Goal: Transaction & Acquisition: Purchase product/service

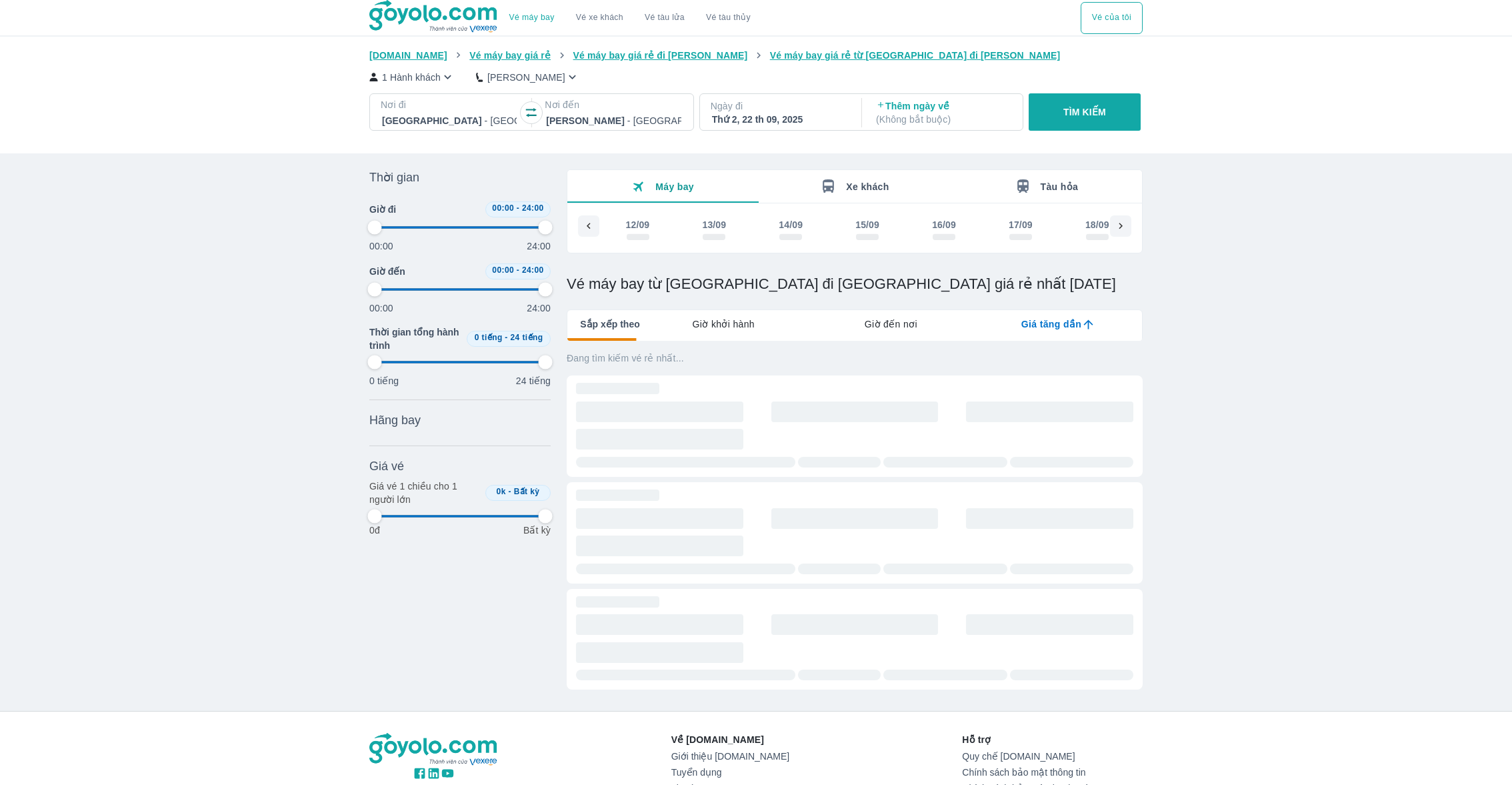
scroll to position [0, 360]
type input "97.9166666666667"
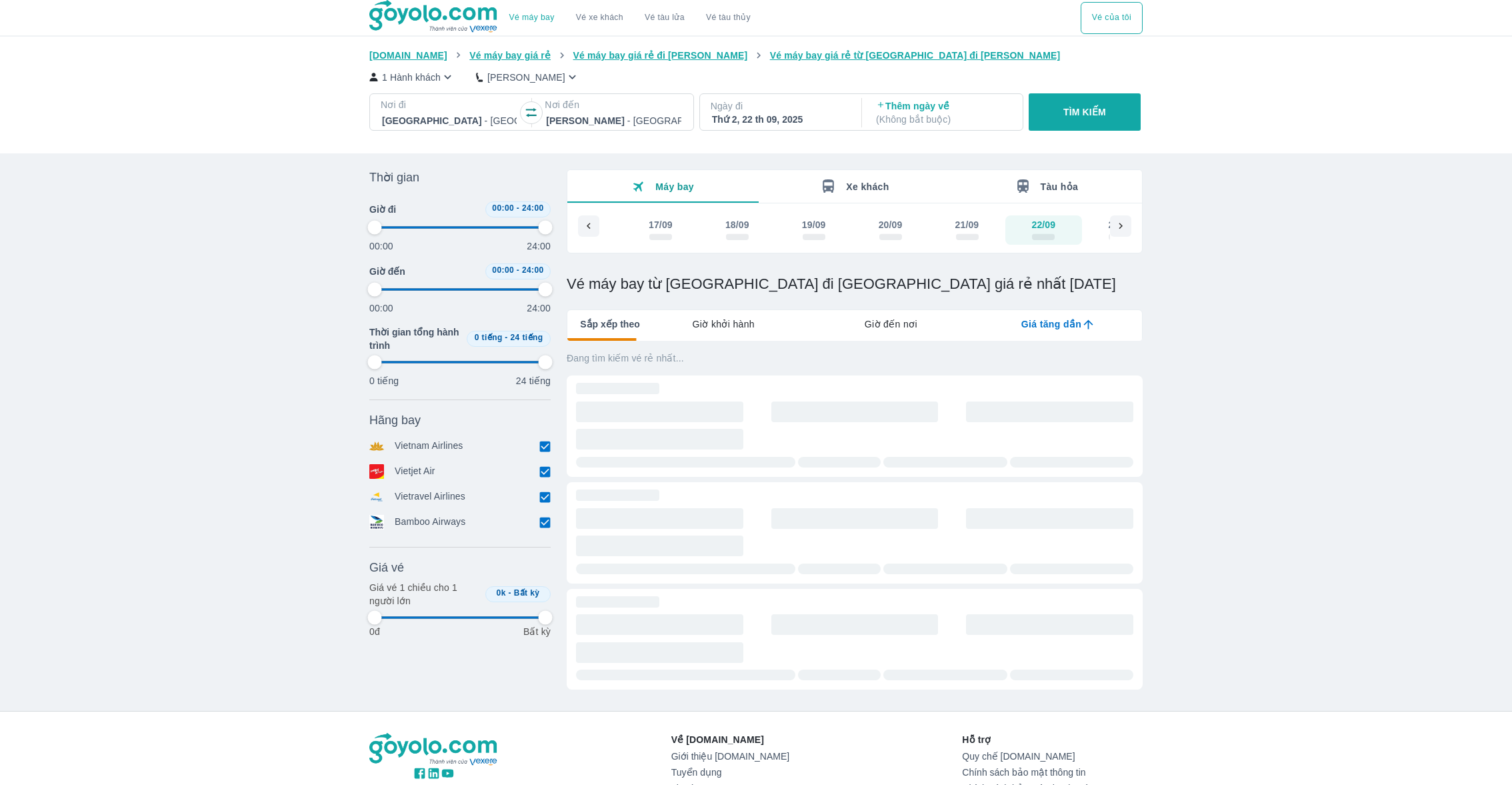
type input "97.9166666666667"
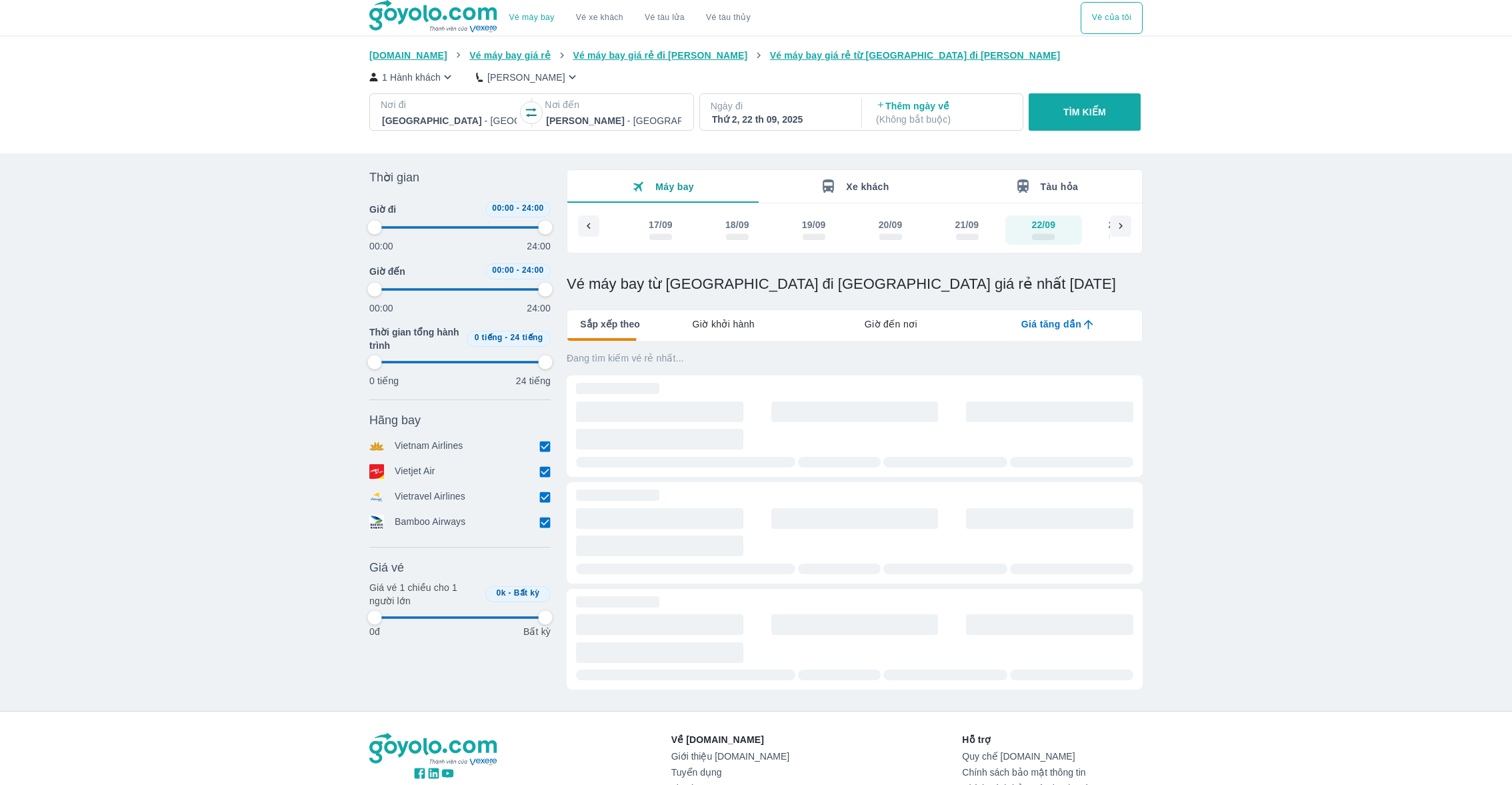
type input "97.9166666666667"
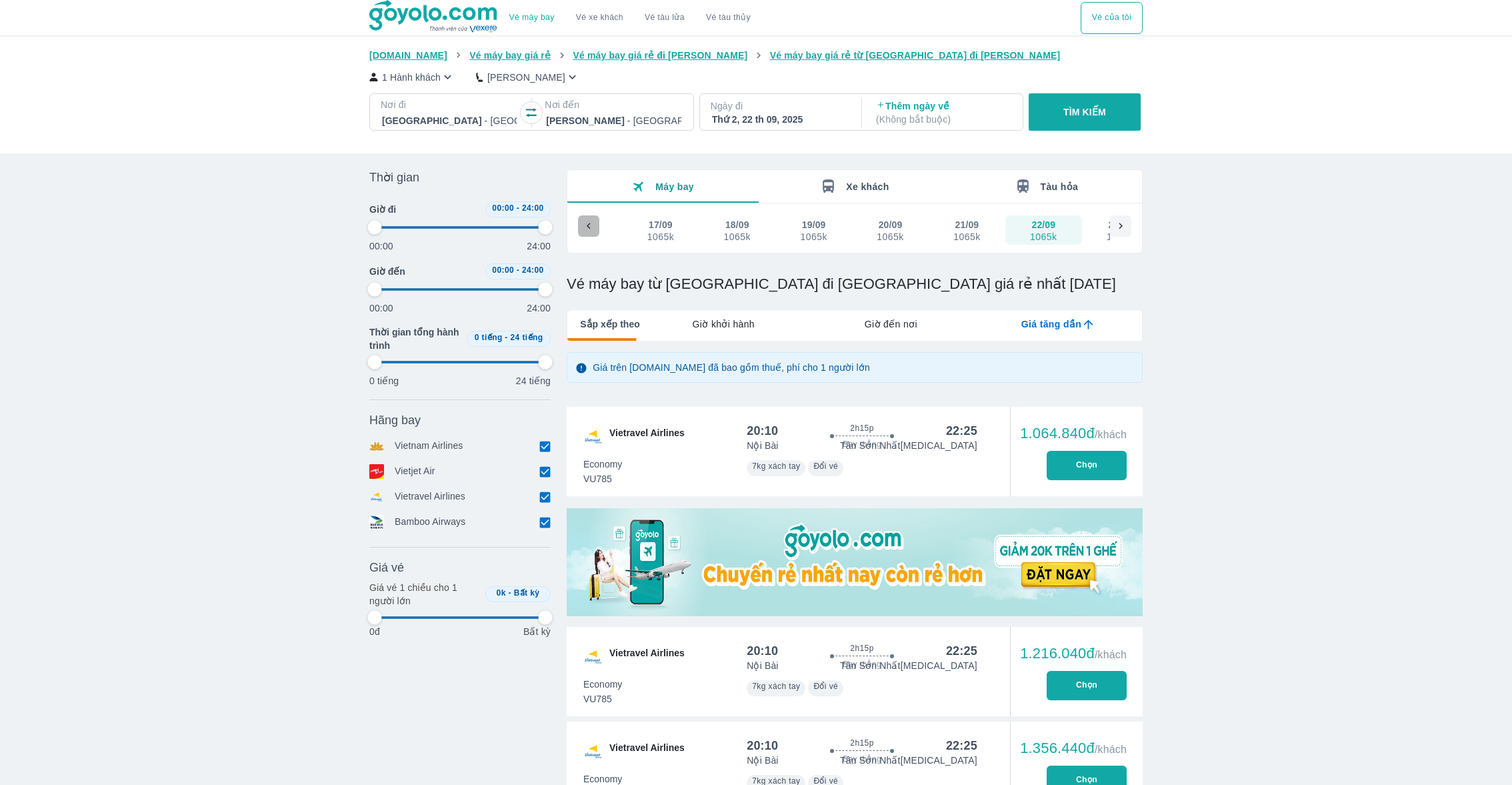
click at [585, 234] on div at bounding box center [588, 226] width 21 height 21
click at [585, 234] on div "12/09 - 13/09 - 14/09 - 15/09 1065k 16/09 1065k 17/09 1065k 18/09 1065k 19/09 1…" at bounding box center [855, 232] width 553 height 32
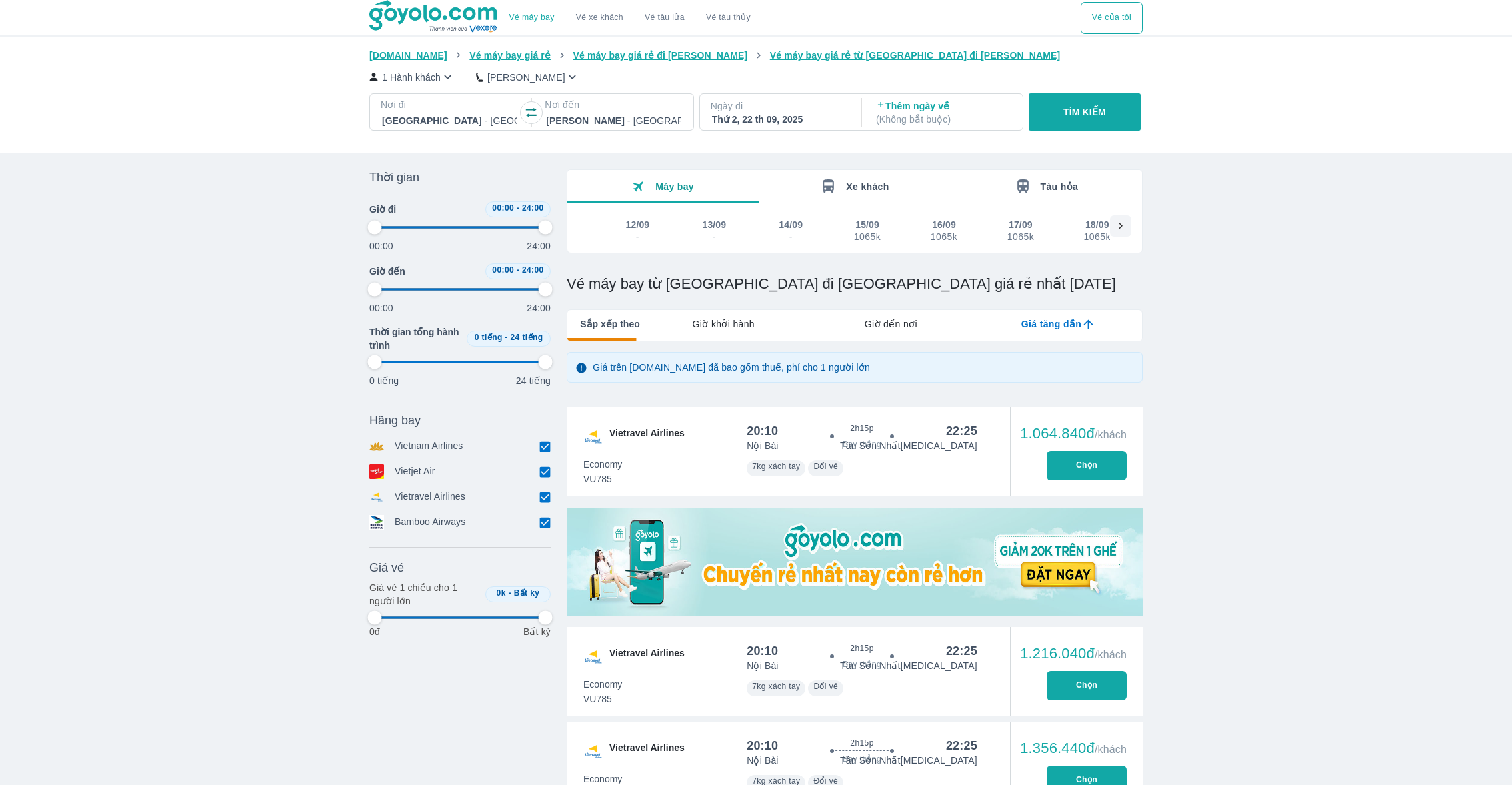
click at [585, 234] on div "12/09 - 13/09 - 14/09 - 15/09 1065k 16/09 1065k 17/09 1065k 18/09 1065k 19/09 1…" at bounding box center [855, 232] width 553 height 32
click at [655, 227] on button "12/09 -" at bounding box center [638, 230] width 77 height 29
type input "97.9166666666667"
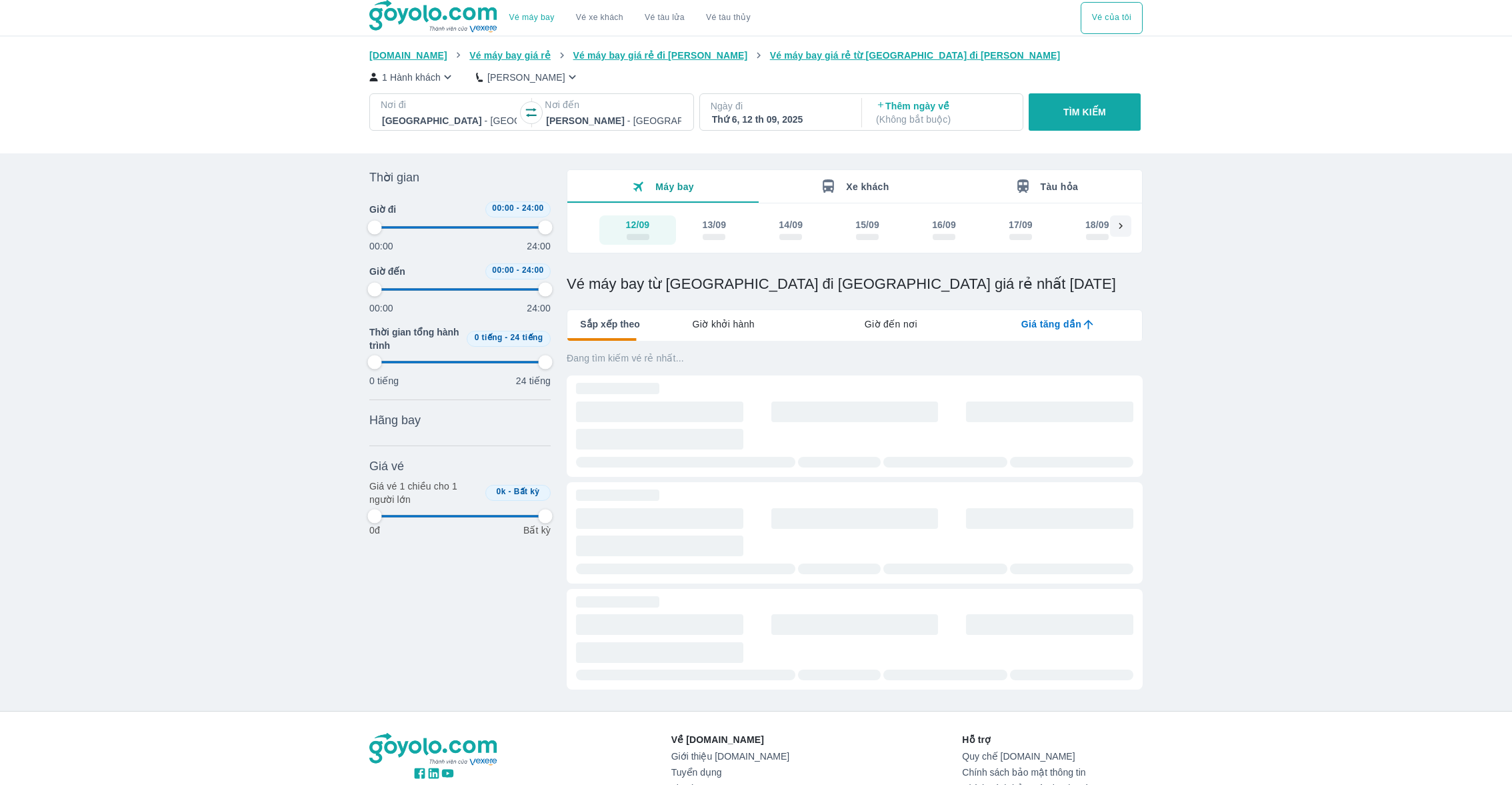
type input "97.9166666666667"
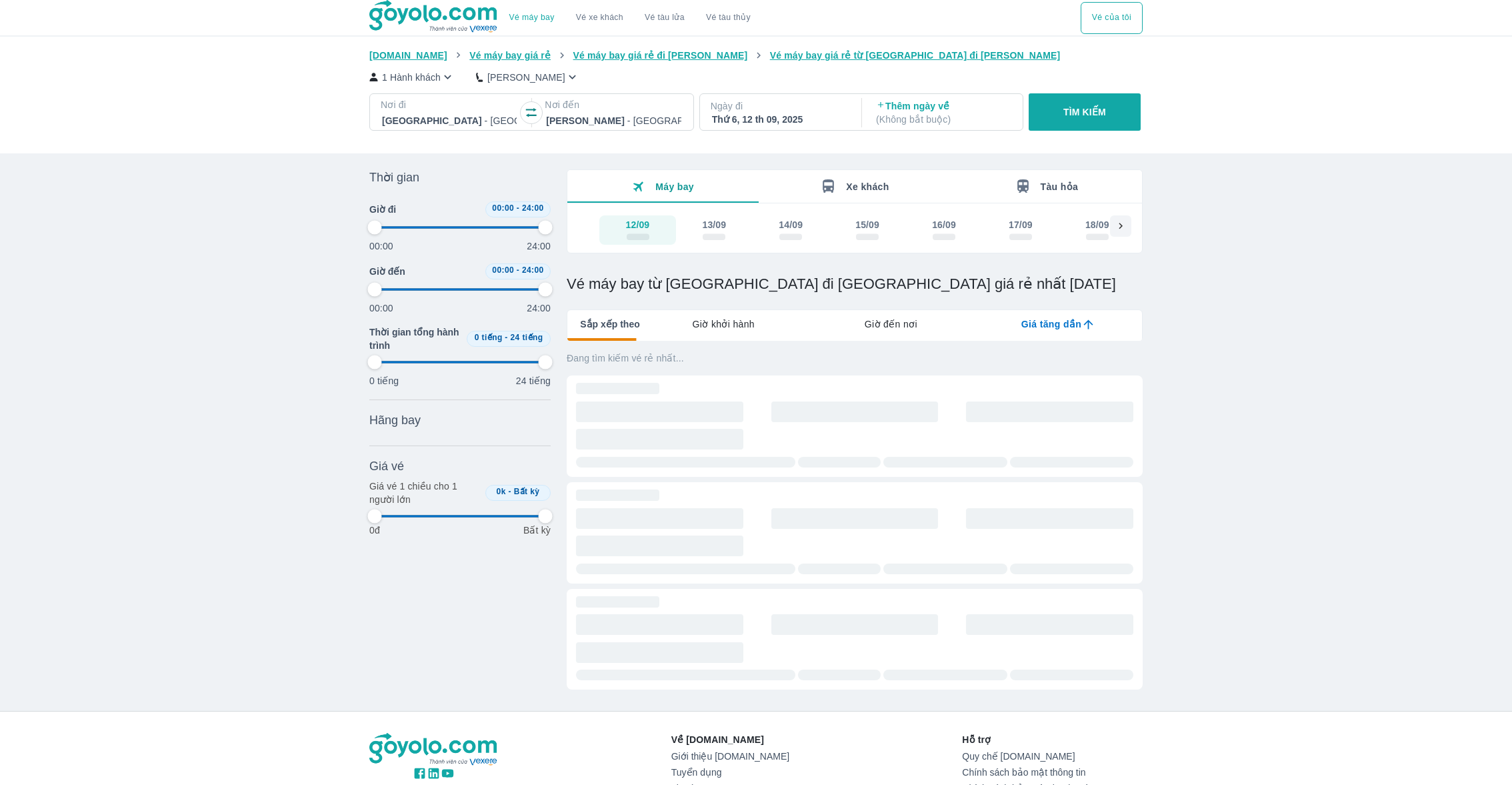
type input "97.9166666666667"
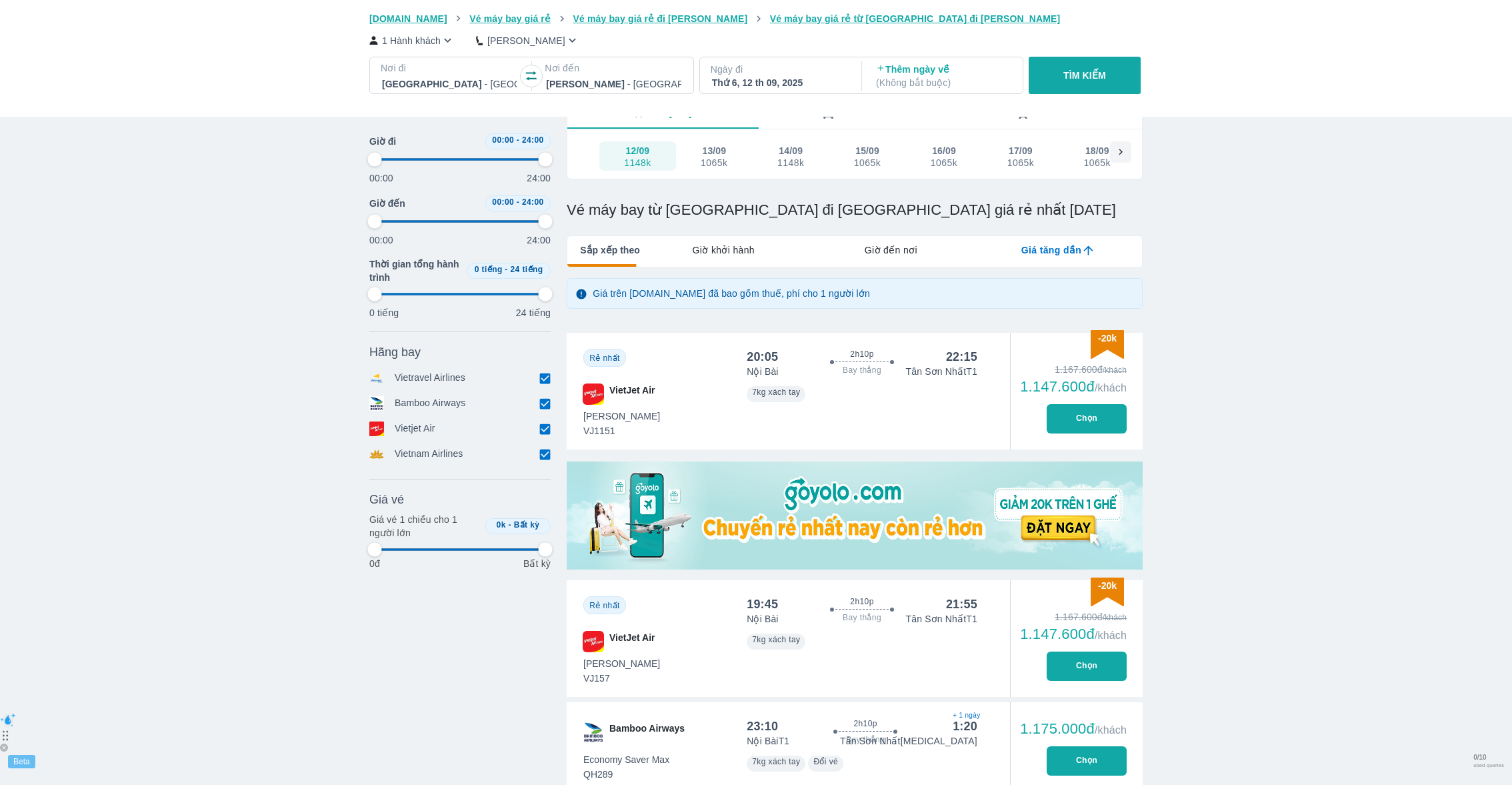
scroll to position [76, 0]
click at [1103, 411] on button "Chọn" at bounding box center [1087, 418] width 80 height 29
type input "97.9166666666667"
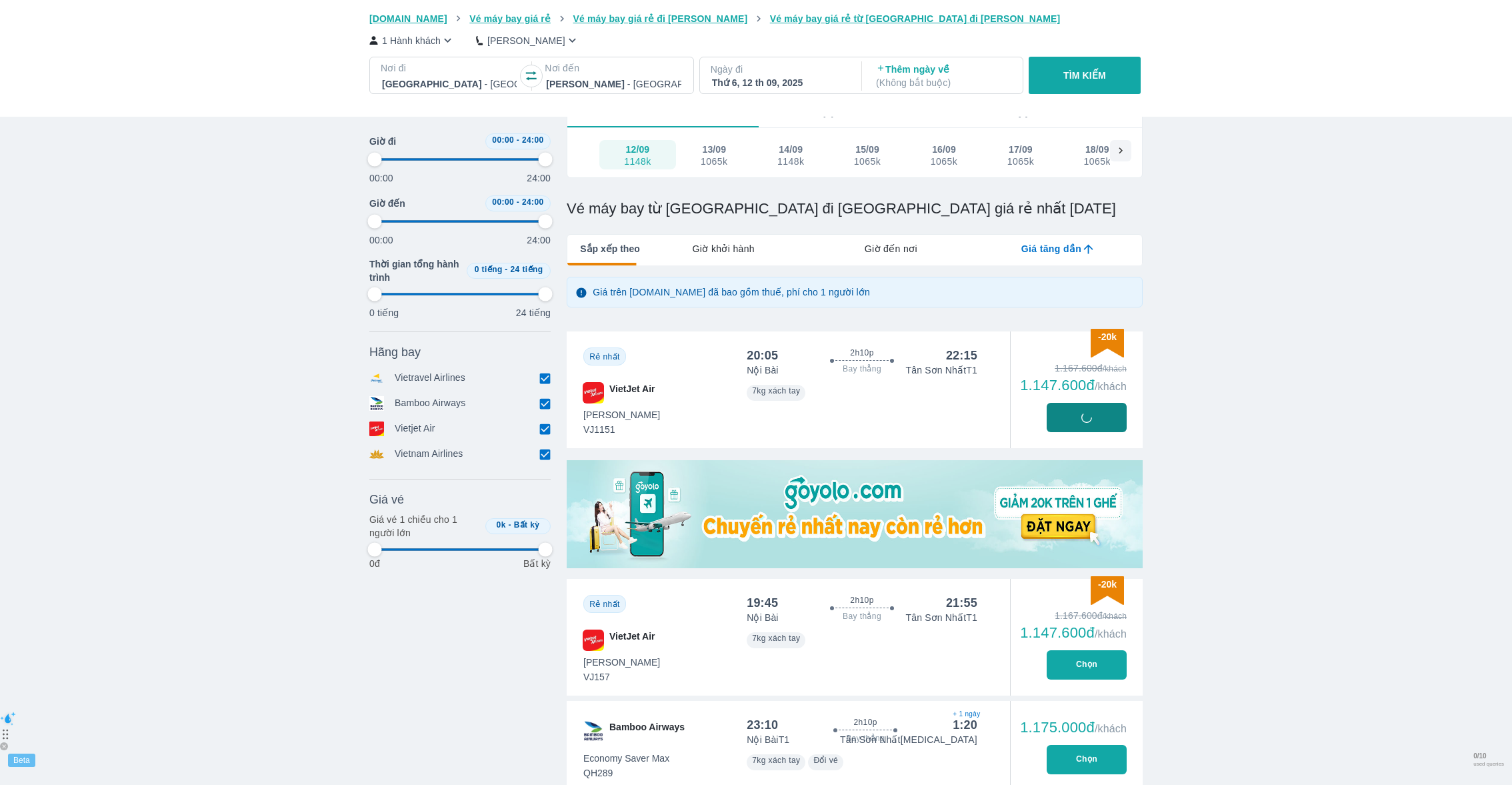
scroll to position [0, 0]
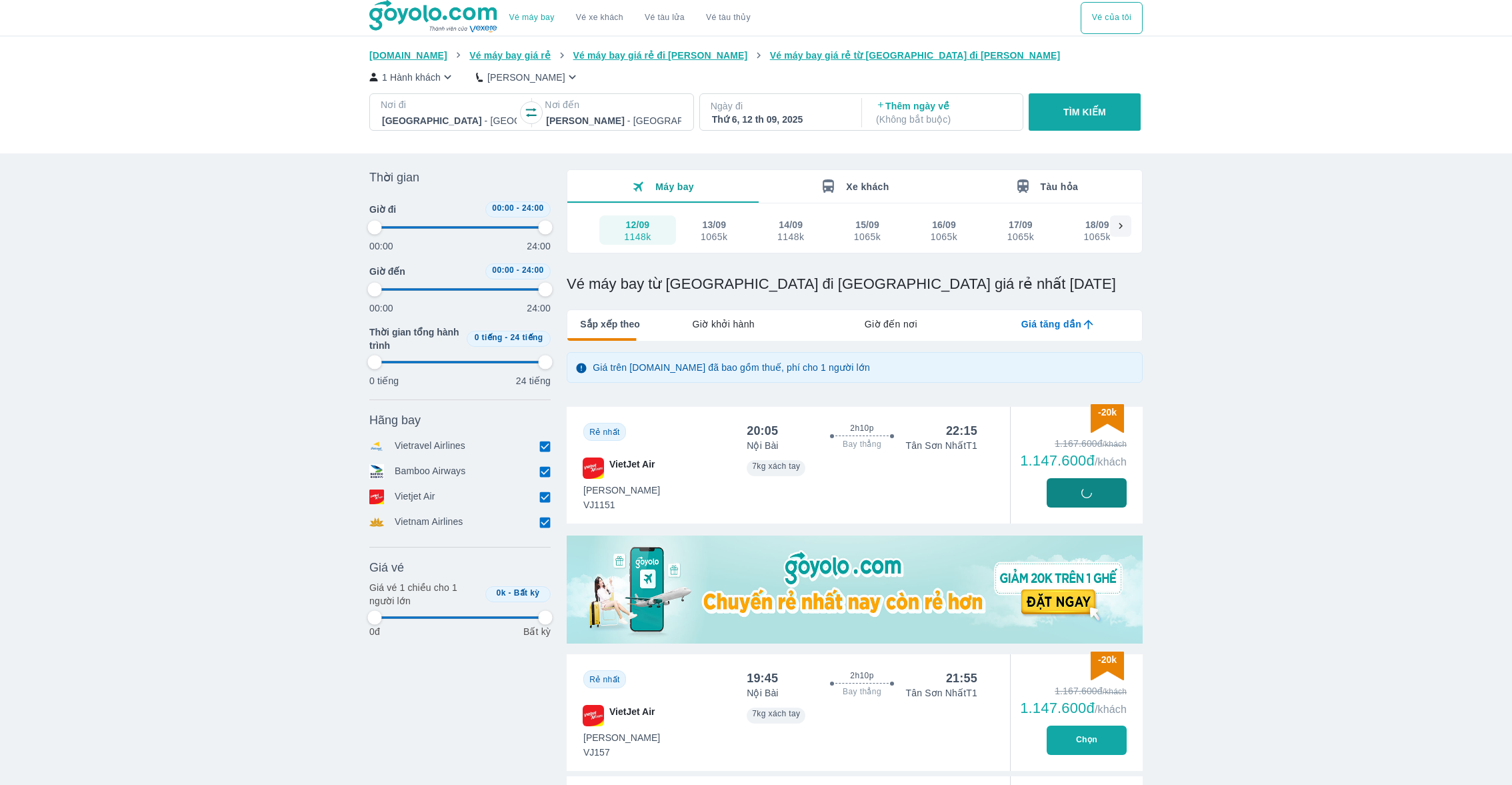
type input "97.9166666666667"
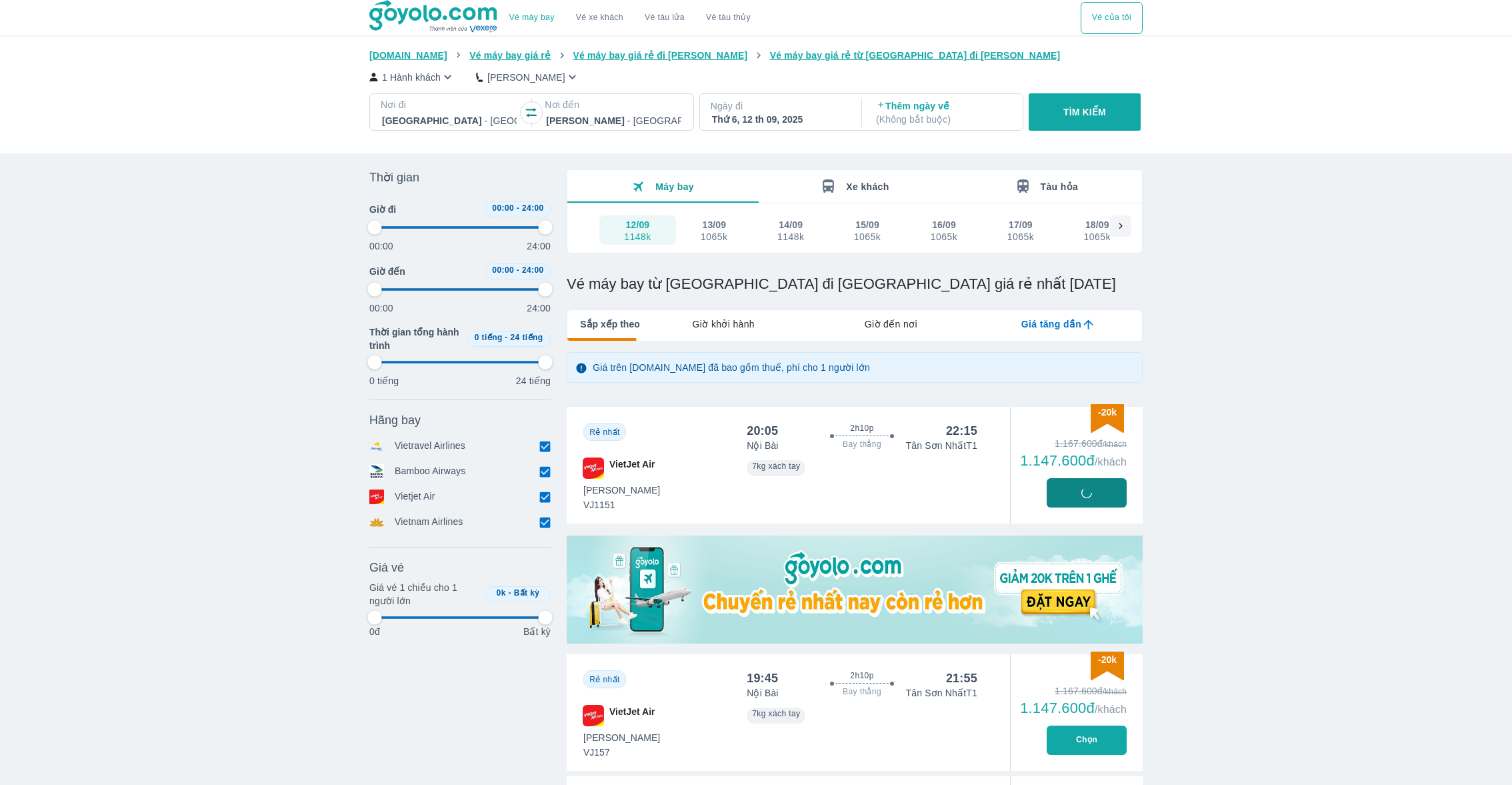
type input "97.9166666666667"
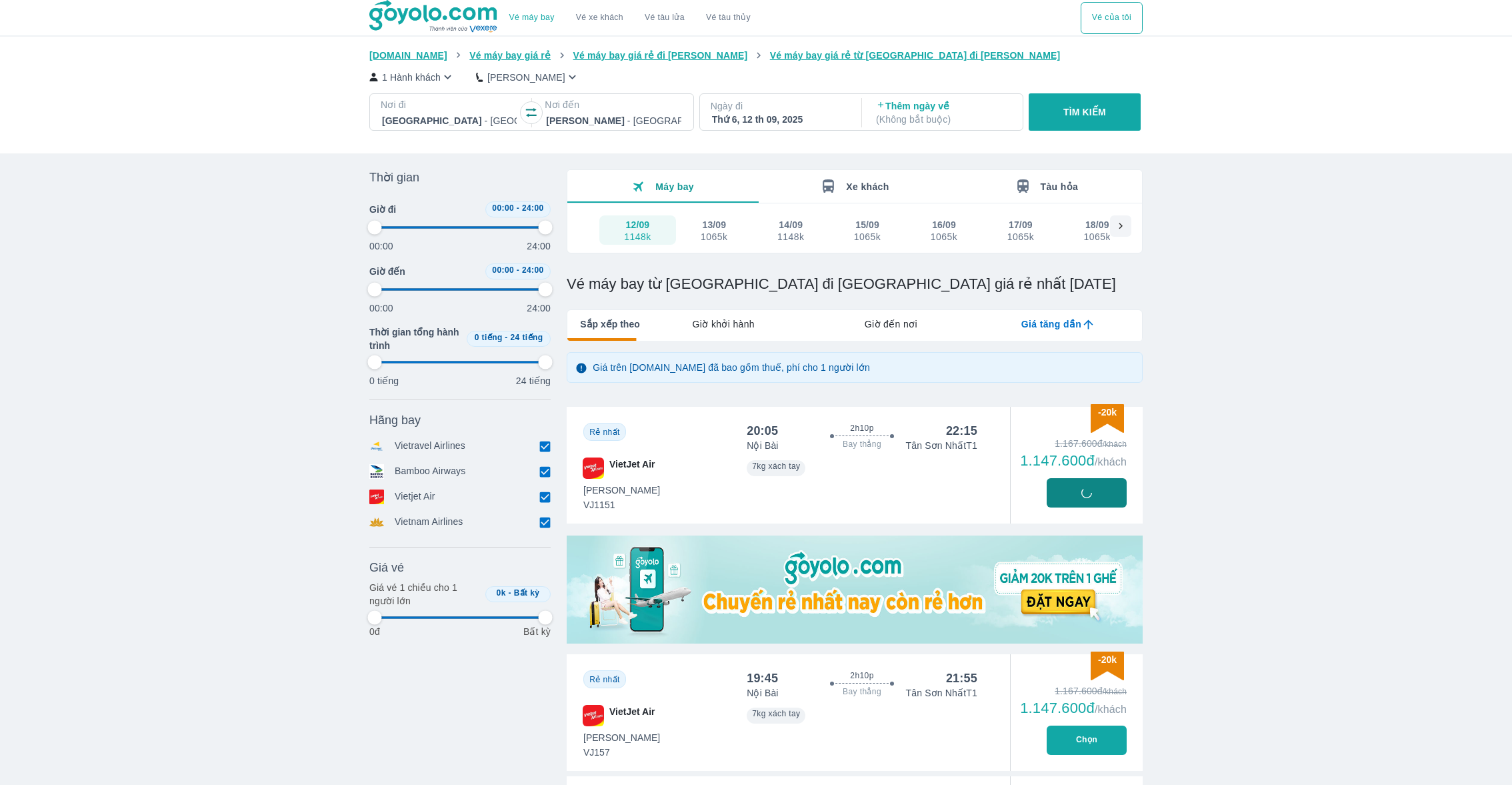
type input "97.9166666666667"
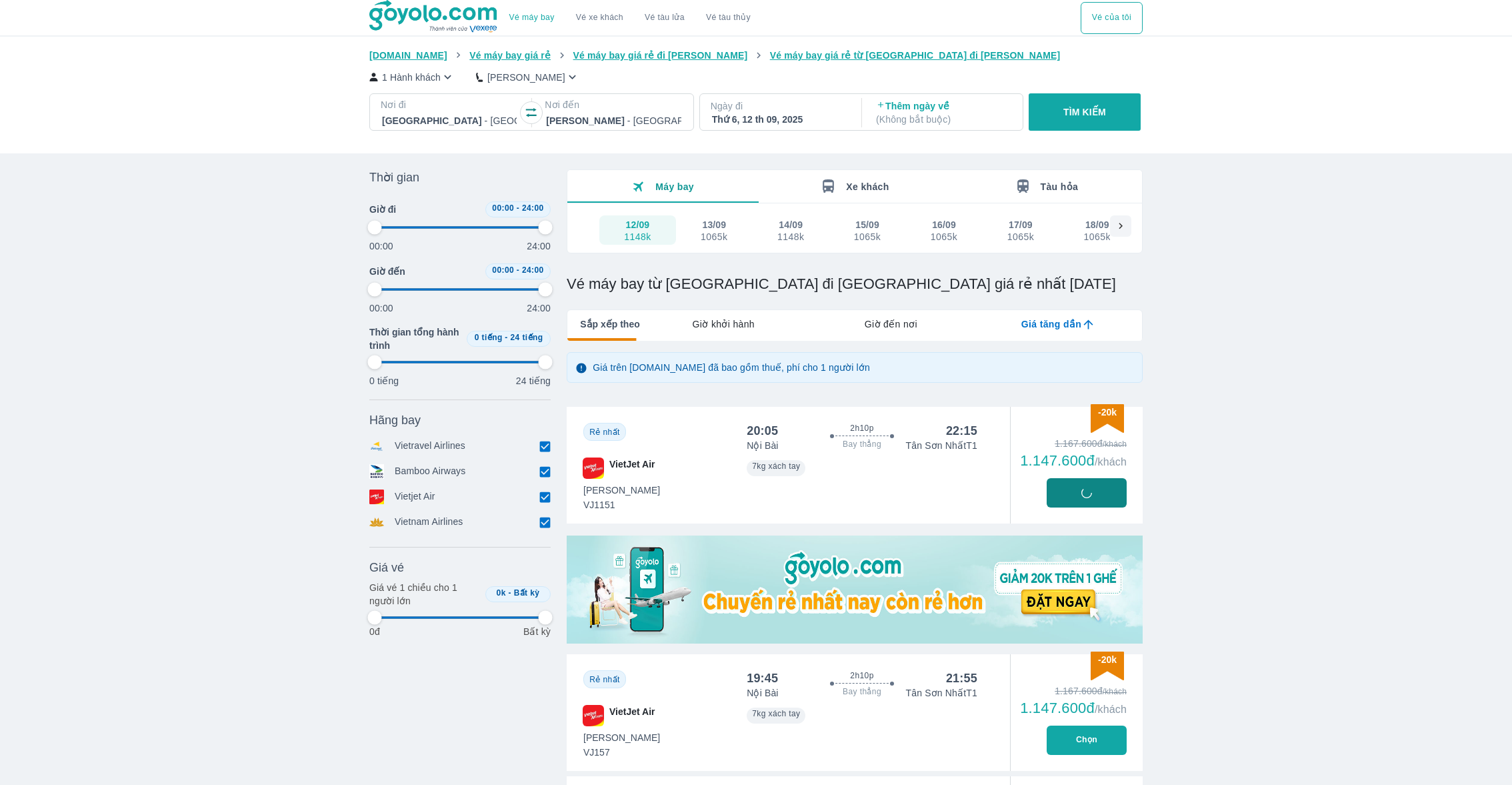
type input "97.9166666666667"
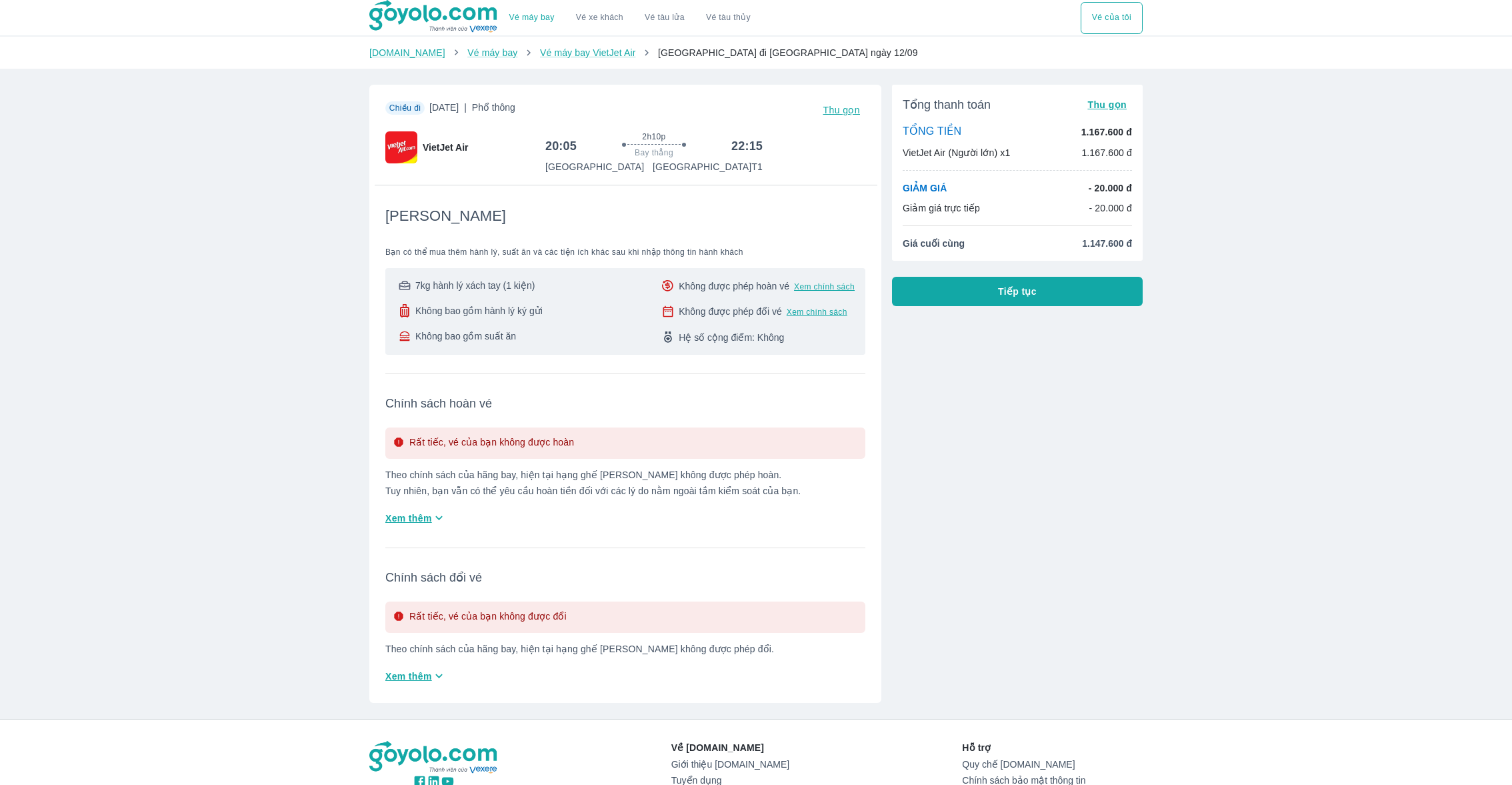
click at [945, 274] on div "Tổng thanh toán Thu gọn TỔNG TIỀN 1.167.600 đ VietJet Air (Người lớn) x1 1.167.…" at bounding box center [1017, 195] width 251 height 221
click at [943, 277] on button "Tiếp tục" at bounding box center [1017, 291] width 251 height 29
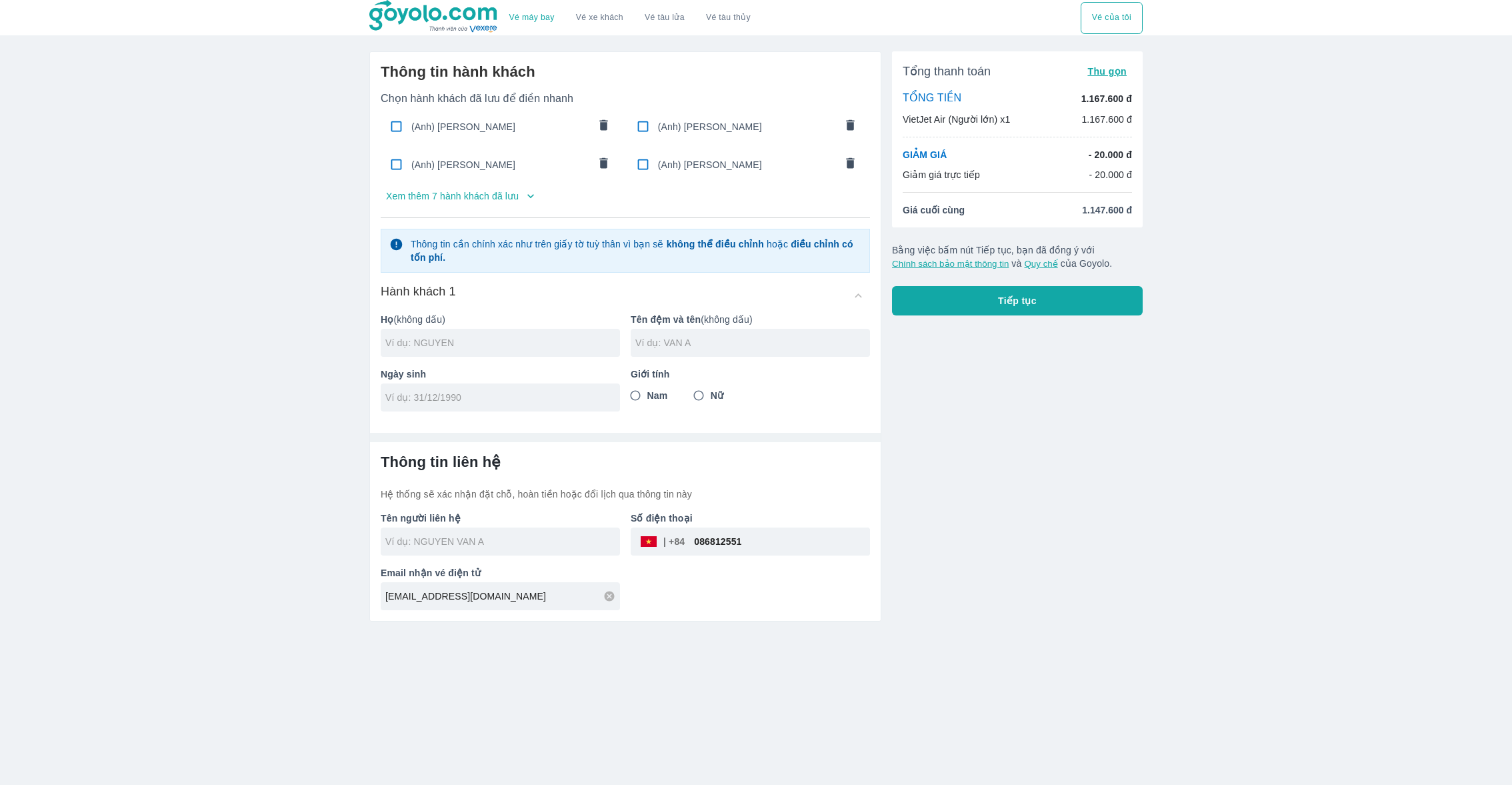
click at [475, 126] on span "(Anh) [PERSON_NAME]" at bounding box center [500, 126] width 177 height 13
checkbox input "true"
type input "HOANG"
type input "NGUYEN LA"
type input "[DATE]"
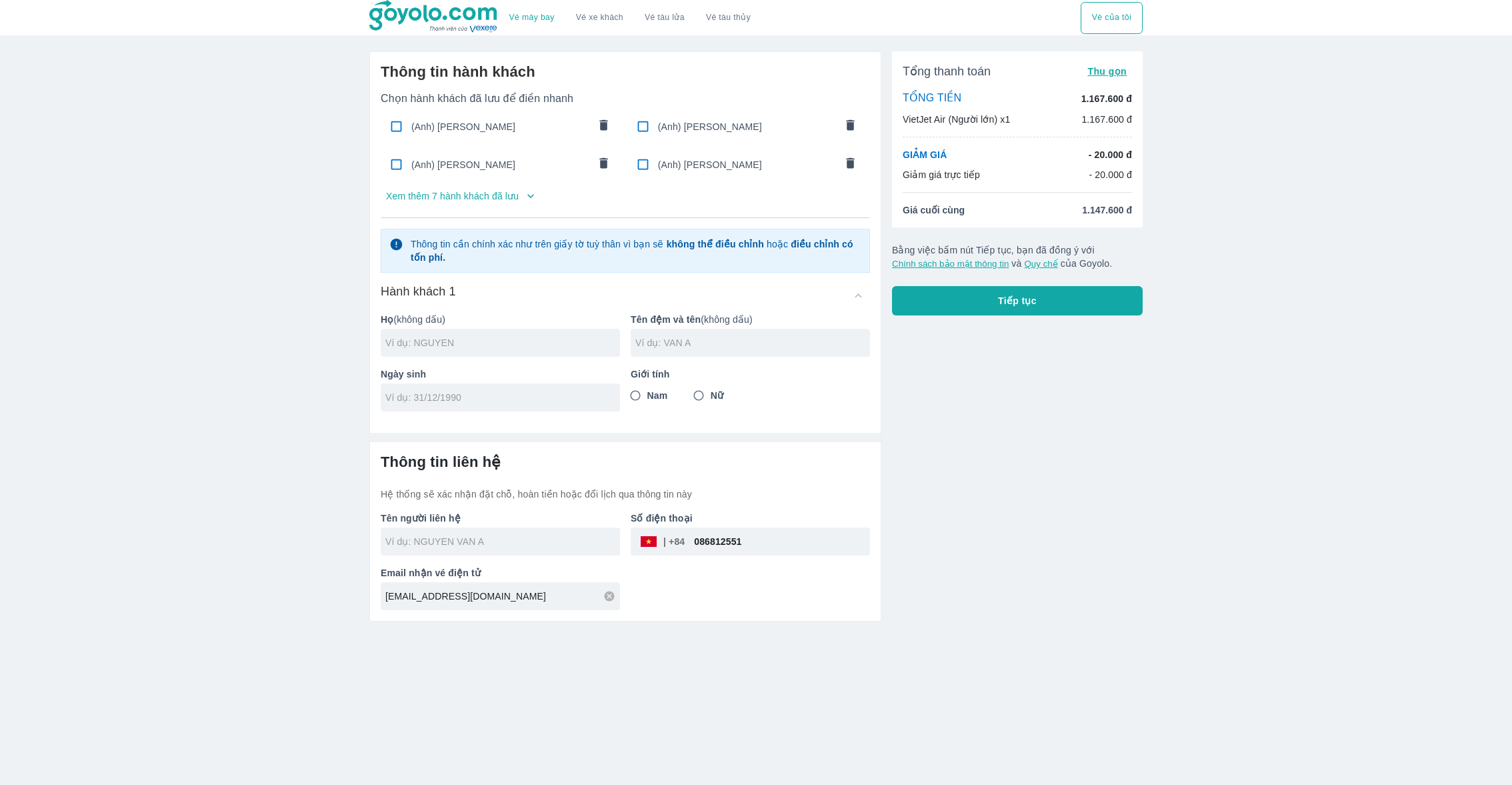
radio input "true"
type input "[PERSON_NAME]"
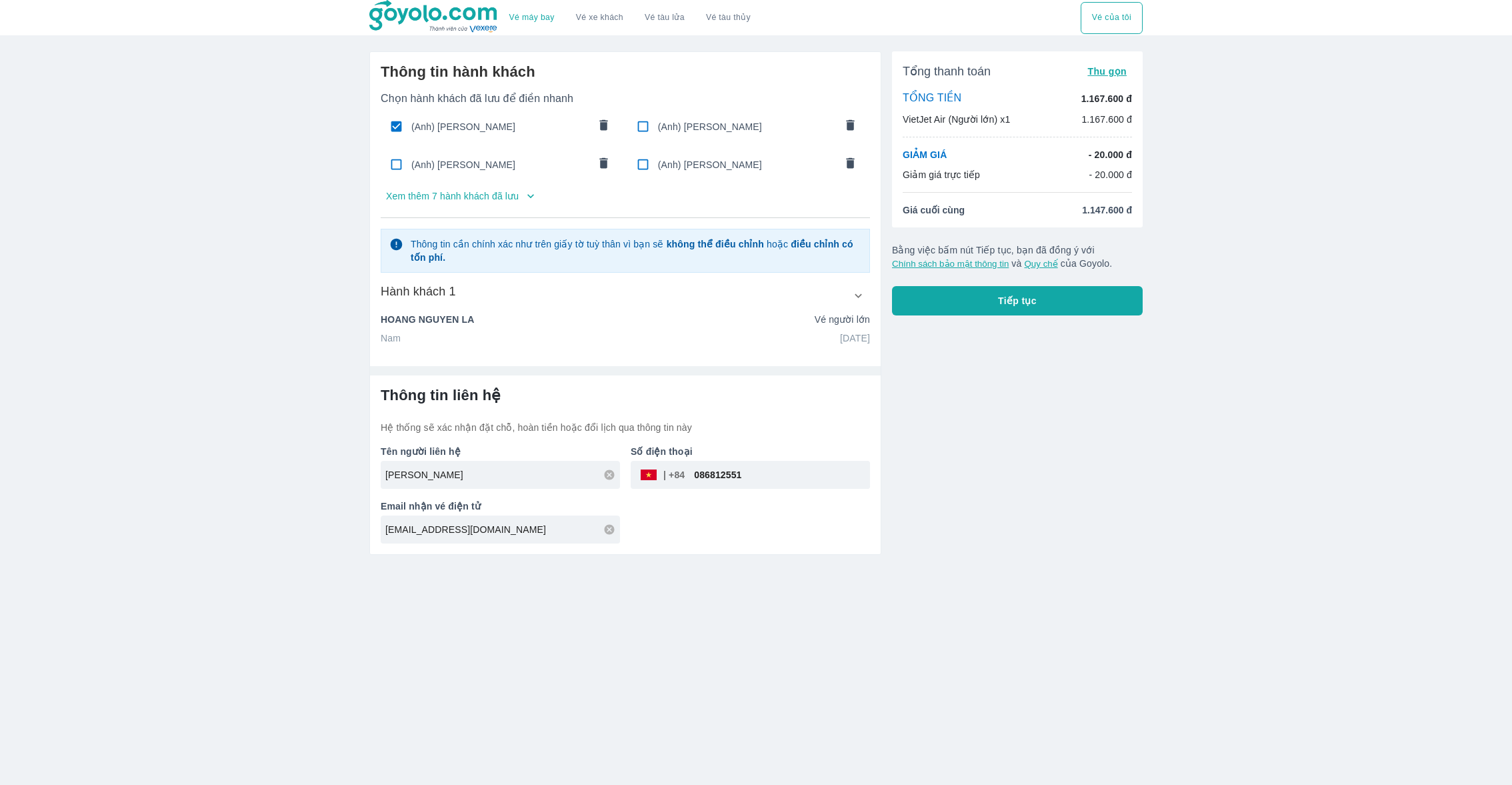
click at [968, 315] on div "Tổng thanh toán Thu gọn TỔNG TIỀN 1.167.600 đ VietJet Air (Người lớn) x1 1.167.…" at bounding box center [1012, 298] width 261 height 514
click at [958, 300] on button "Tiếp tục" at bounding box center [1017, 301] width 251 height 29
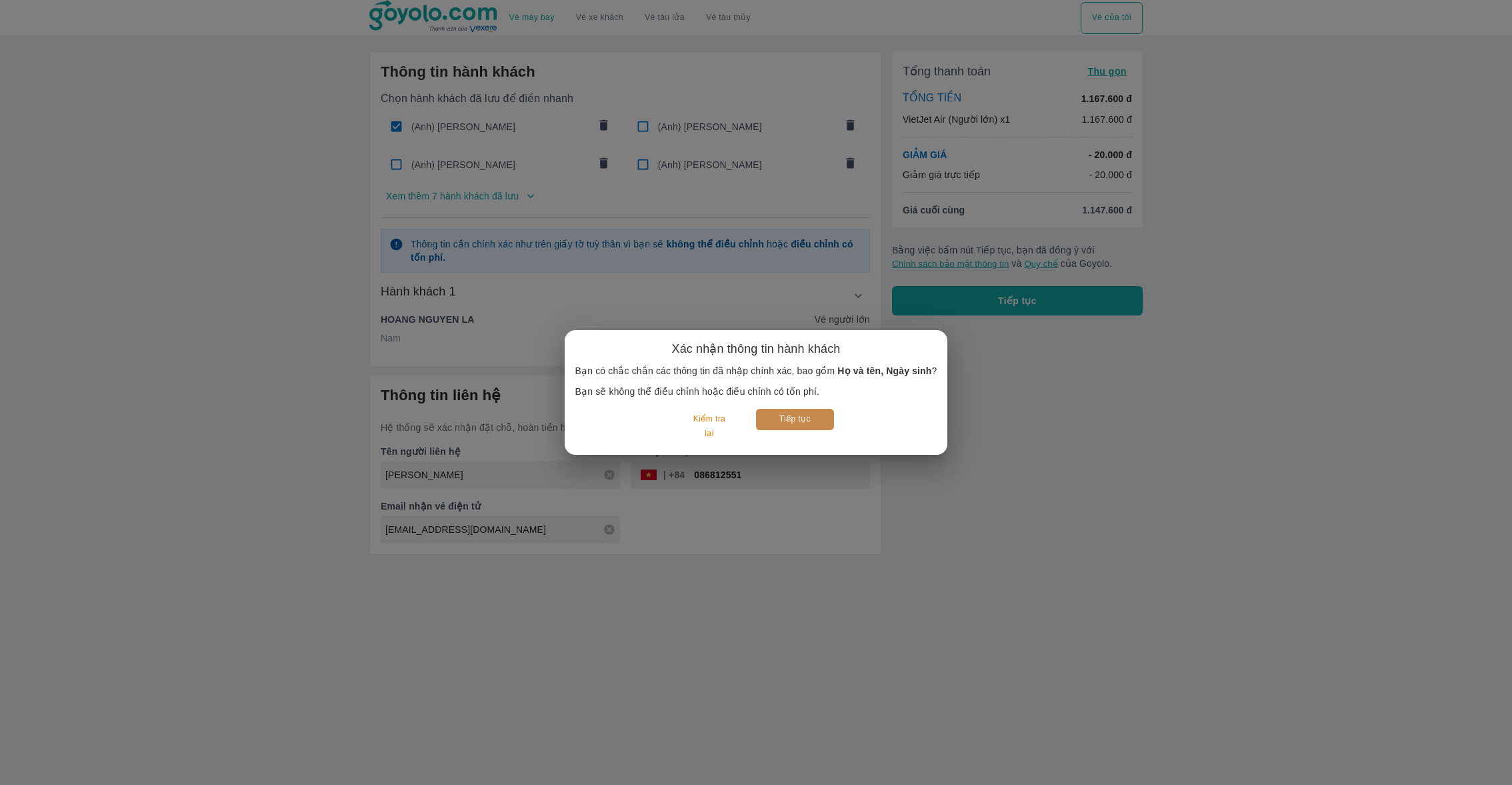
click at [783, 426] on button "Tiếp tục" at bounding box center [794, 419] width 78 height 20
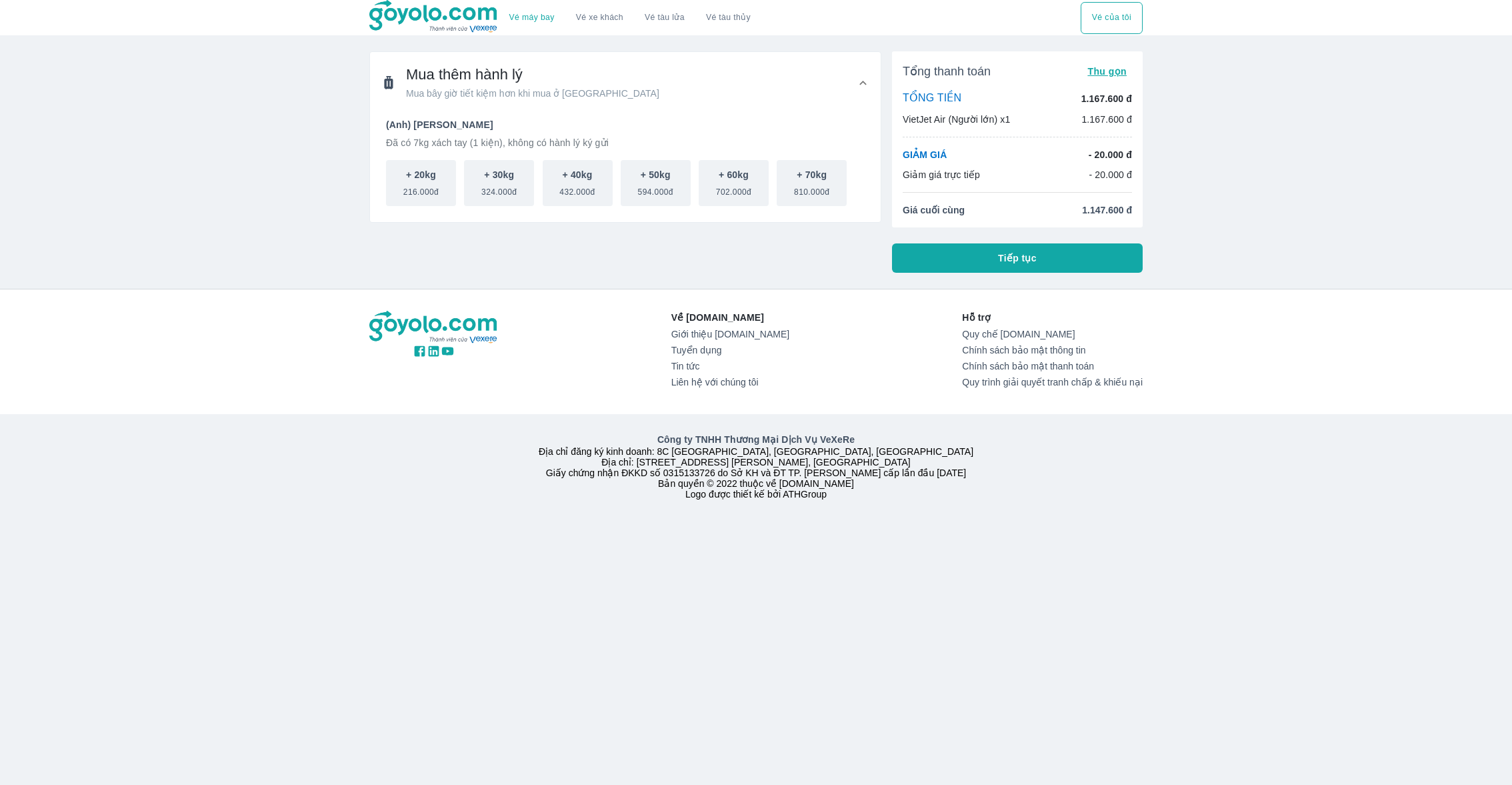
click at [951, 276] on div "Vé máy bay Vé xe khách Vé tàu lửa Vé tàu thủy Vé của tôi Mua thêm hành lý Mua b…" at bounding box center [756, 392] width 1512 height 785
click at [951, 259] on button "Tiếp tục" at bounding box center [1017, 258] width 251 height 29
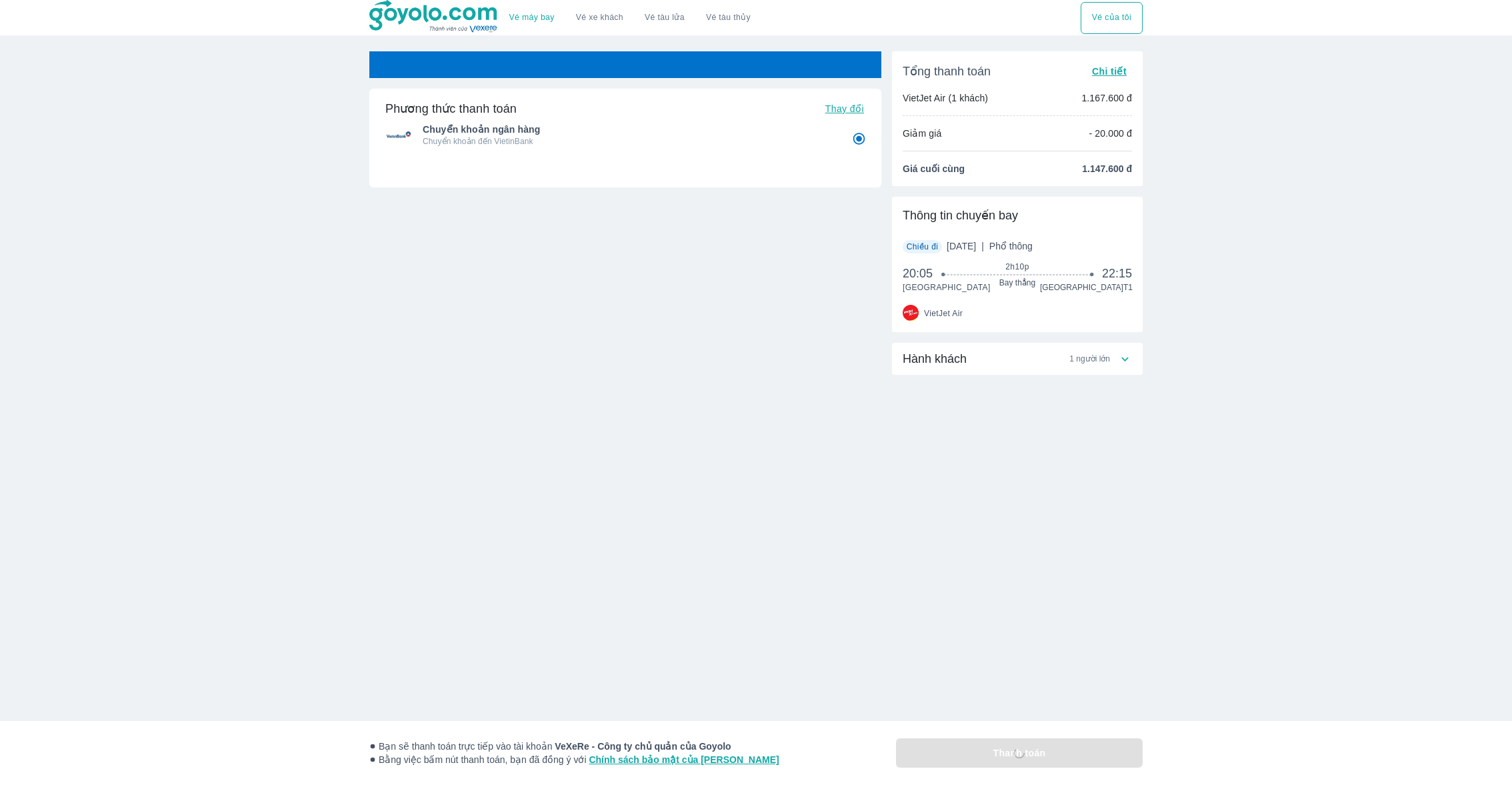
radio input "false"
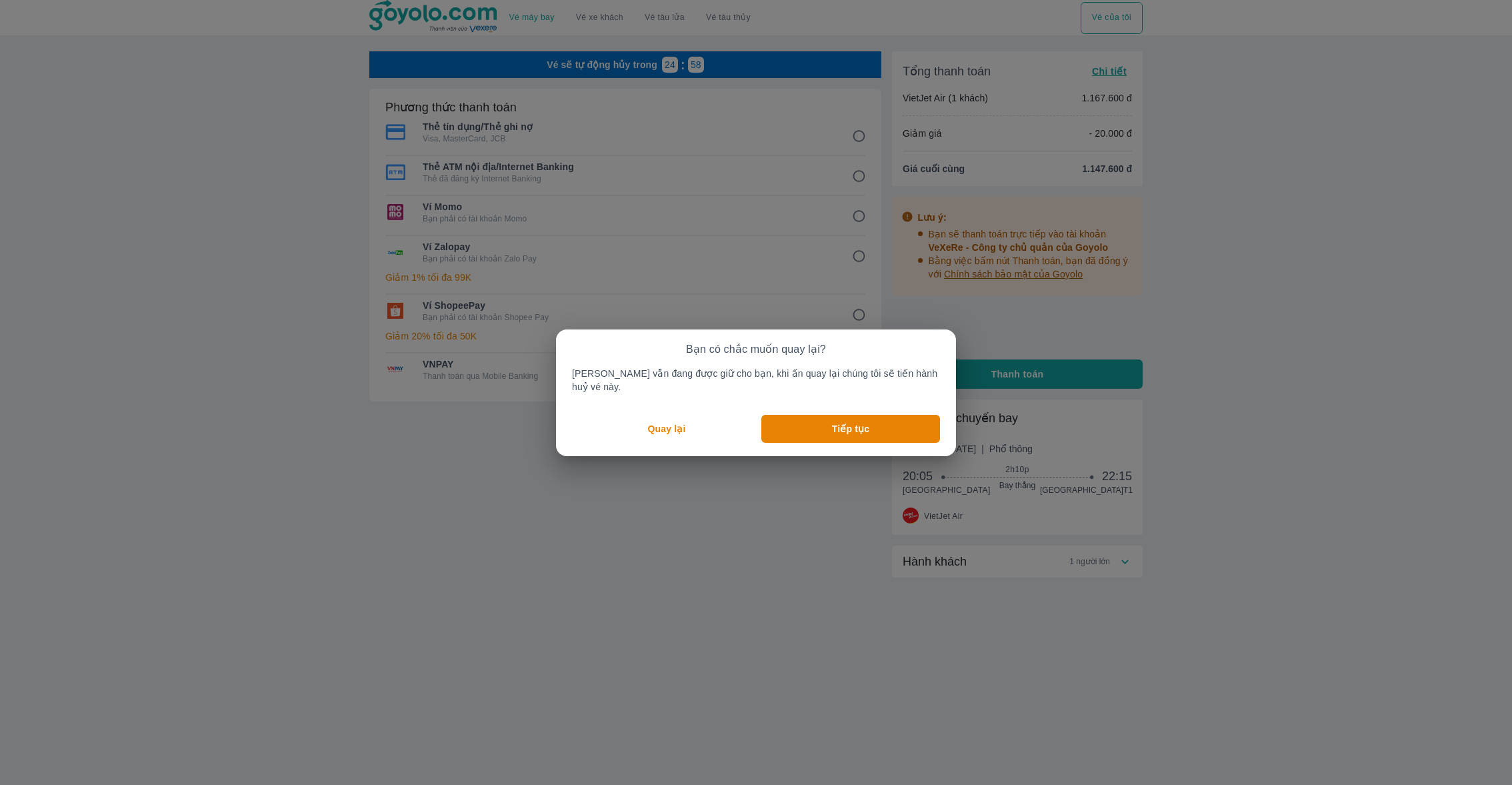
click at [710, 431] on button "Quay lại" at bounding box center [667, 428] width 190 height 28
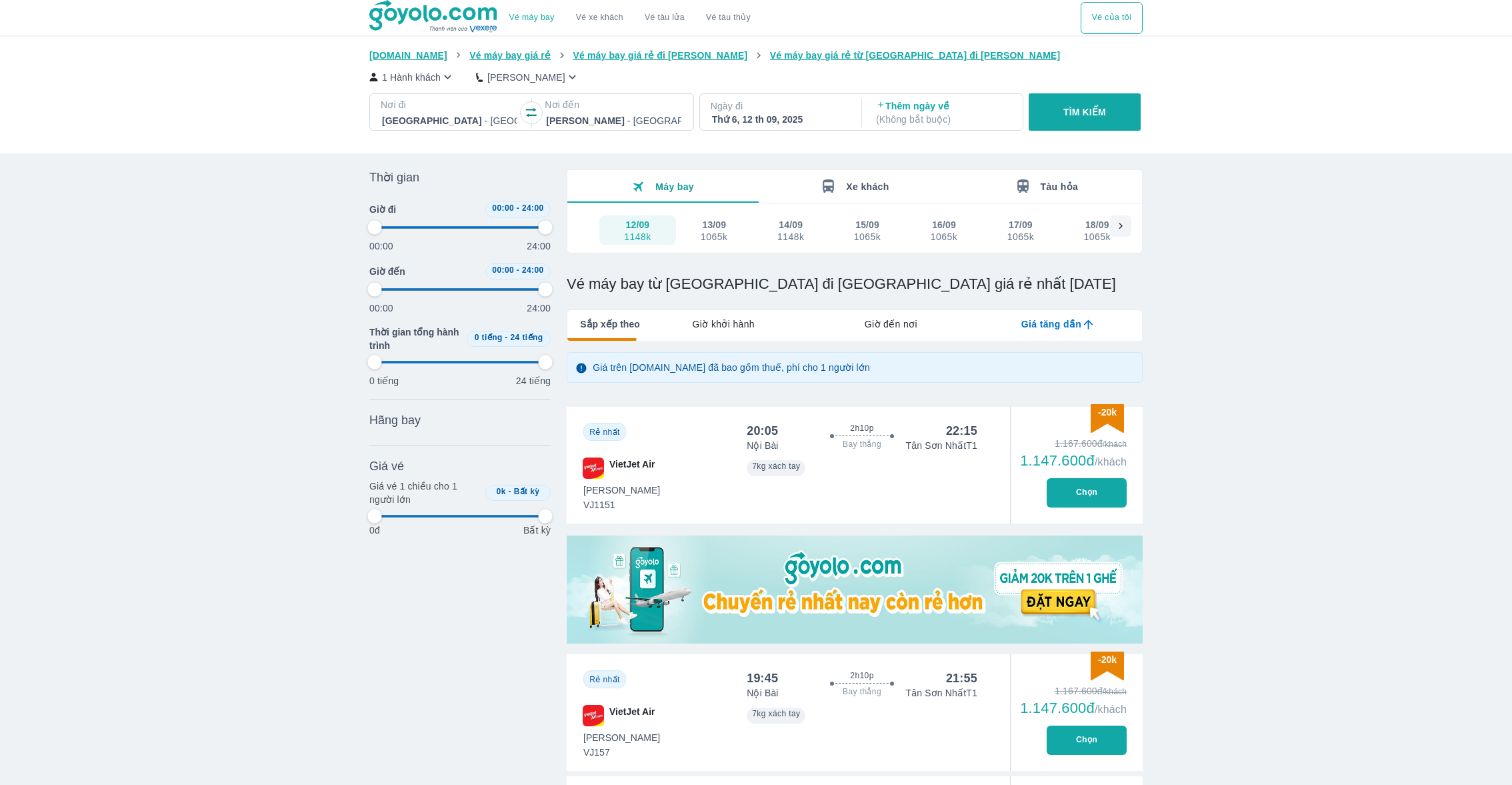
type input "97.9166666666667"
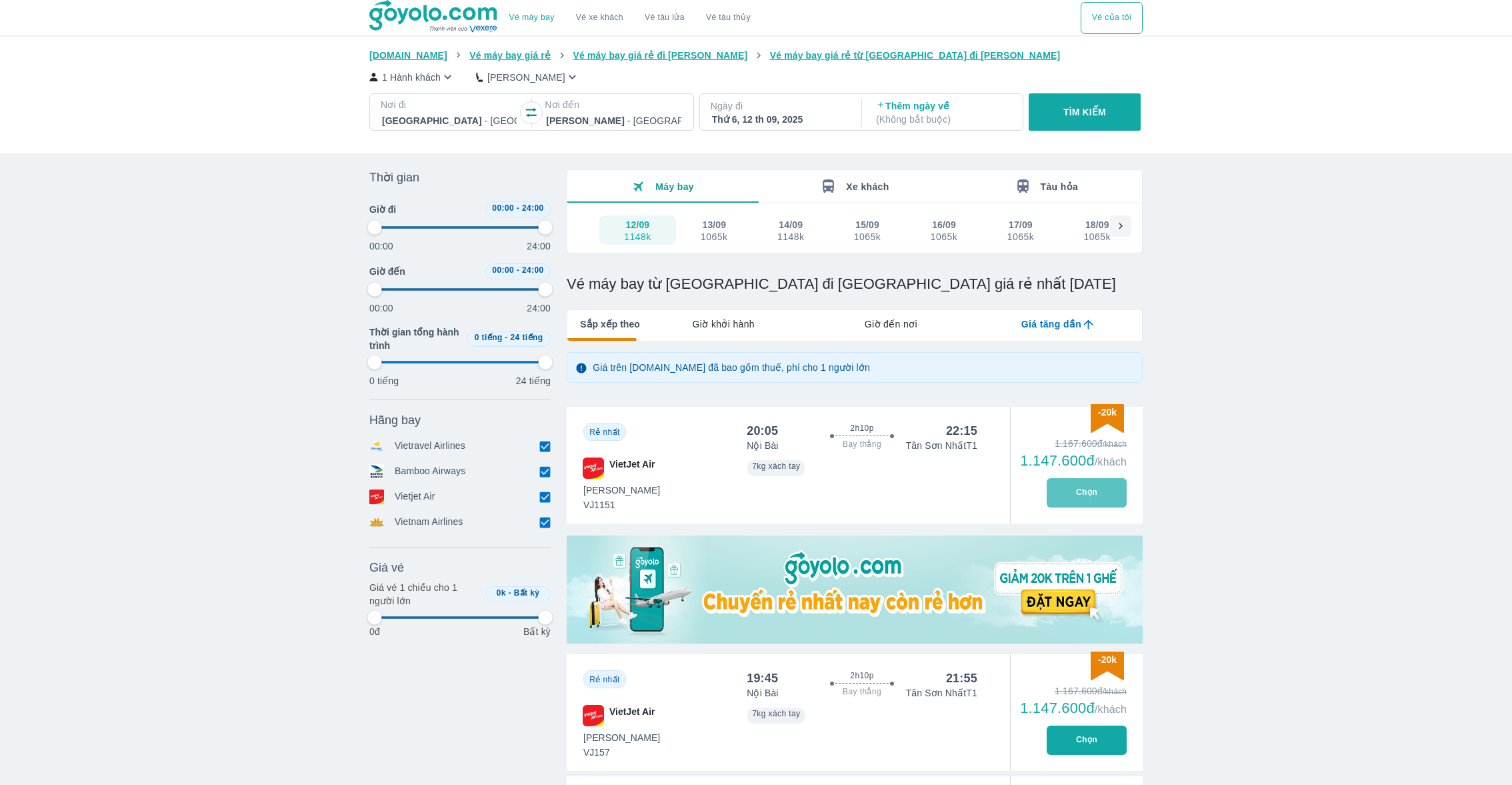
click at [1092, 486] on button "Chọn" at bounding box center [1087, 492] width 80 height 29
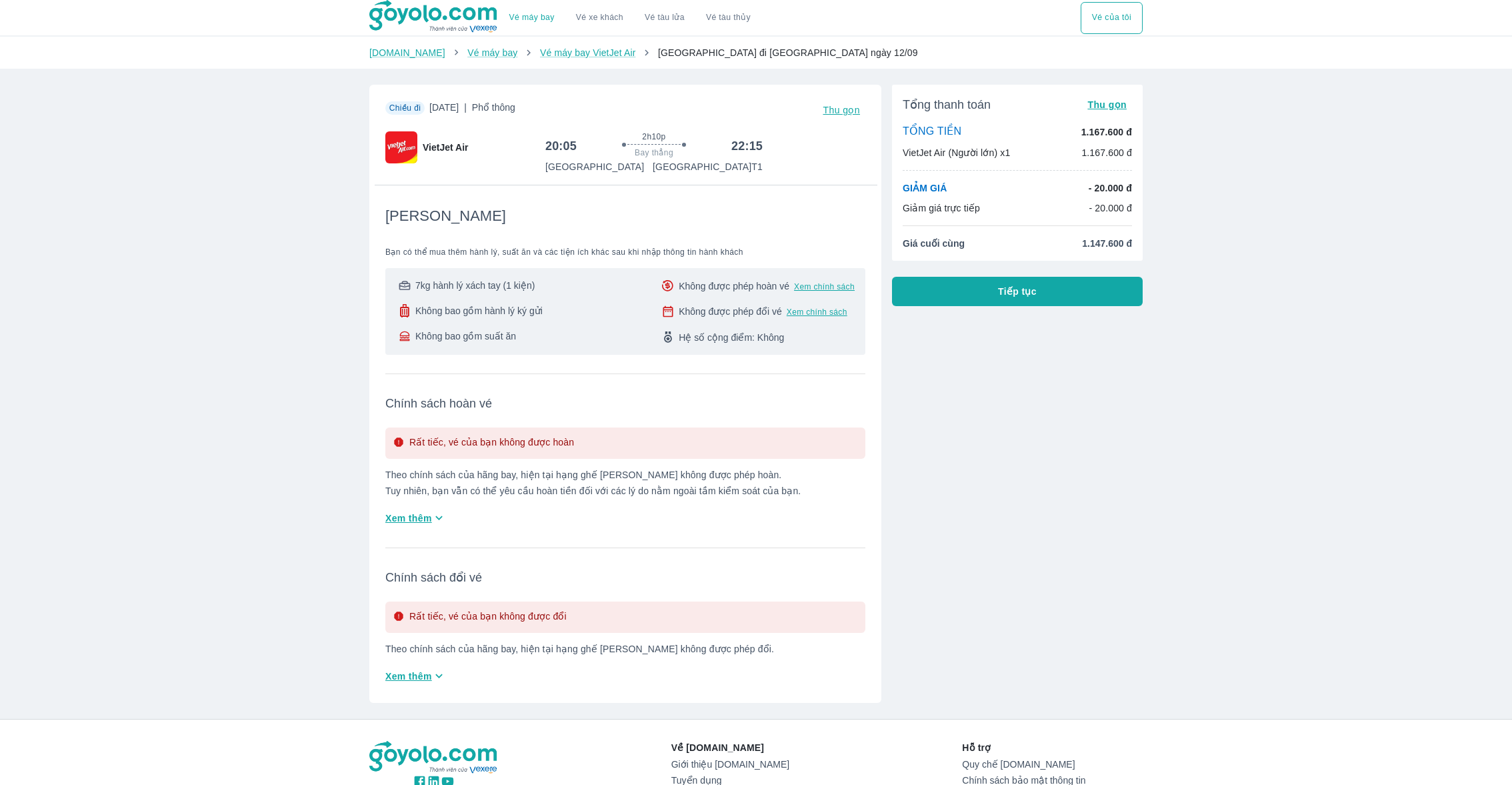
click at [903, 285] on button "Tiếp tục" at bounding box center [1017, 291] width 251 height 29
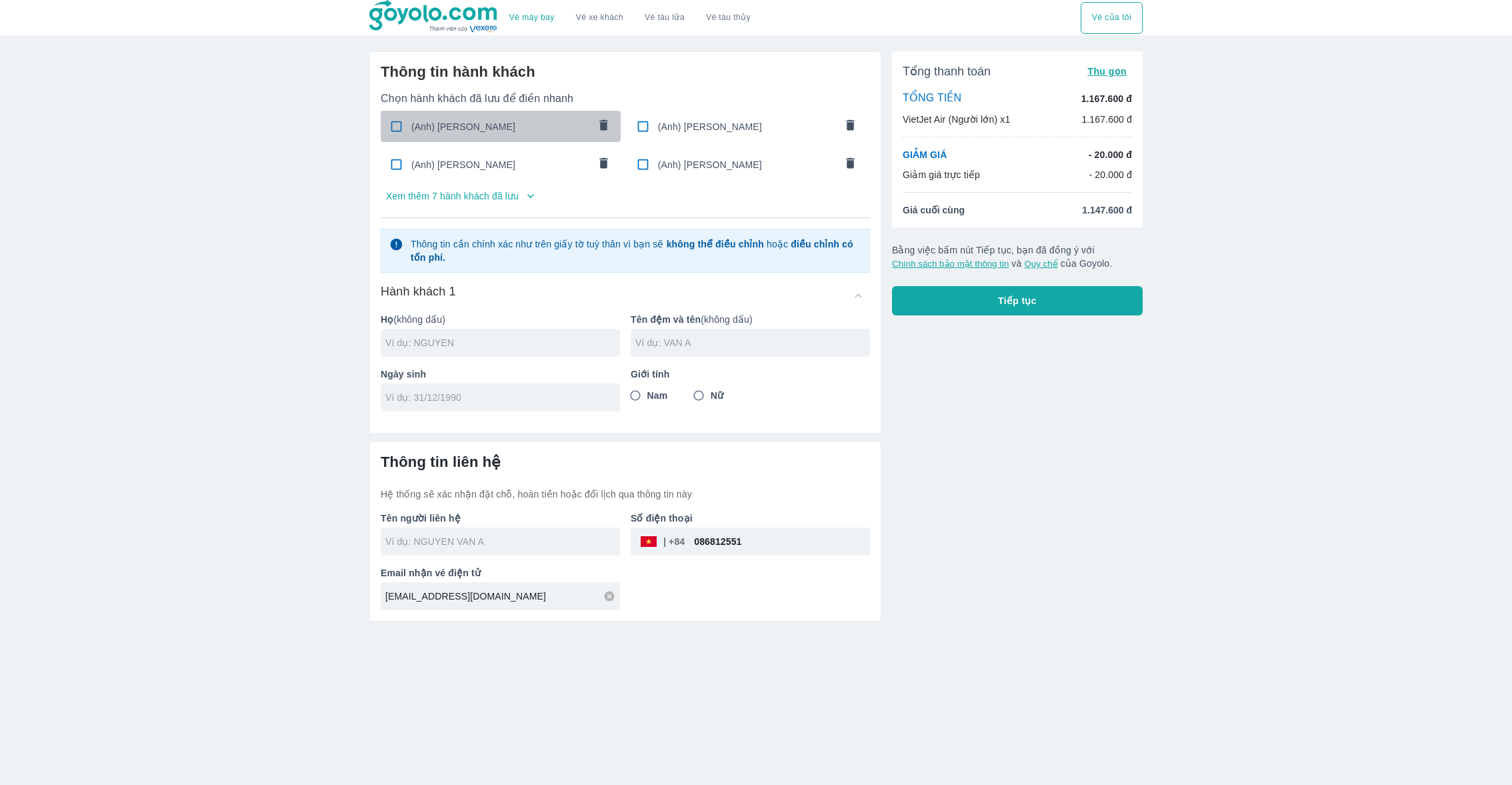
click at [470, 134] on div "(Anh) [PERSON_NAME]" at bounding box center [500, 126] width 240 height 31
checkbox input "true"
type input "HOANG"
type input "NGUYEN LA"
type input "[DATE]"
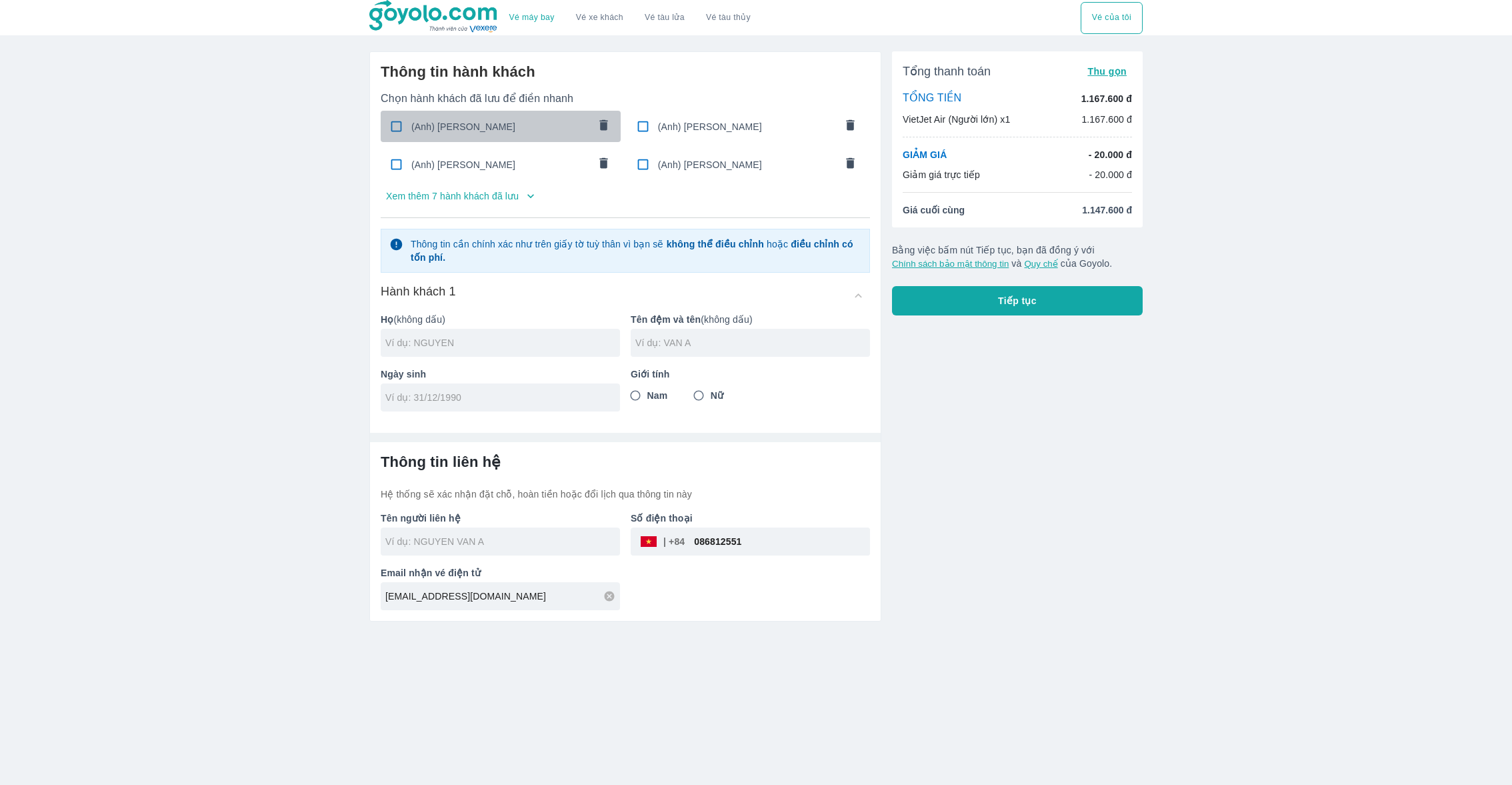
radio input "true"
type input "[PERSON_NAME]"
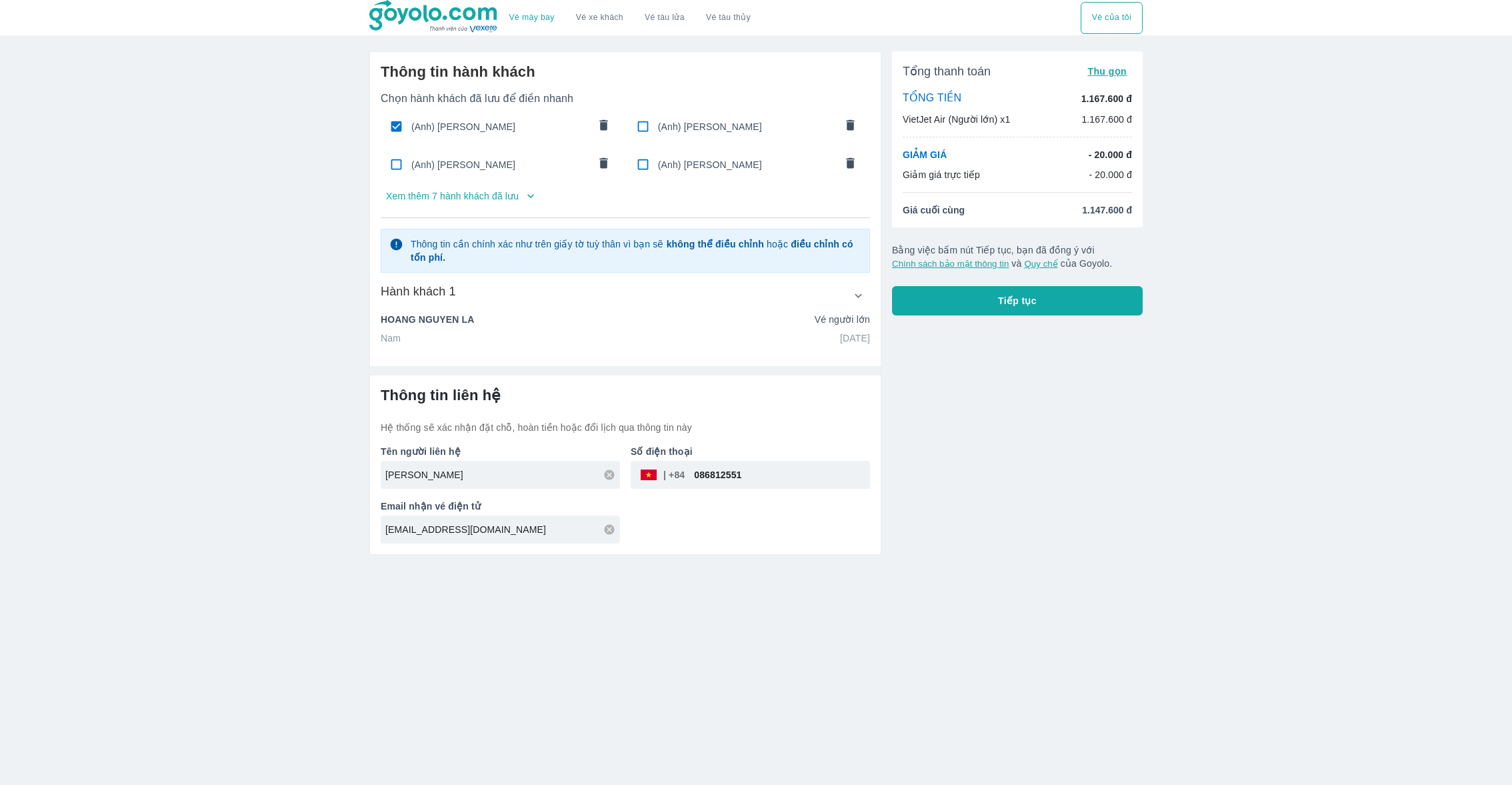
click at [724, 327] on div "[PERSON_NAME] người lớn" at bounding box center [625, 322] width 489 height 19
click at [854, 292] on icon "button" at bounding box center [858, 296] width 14 height 14
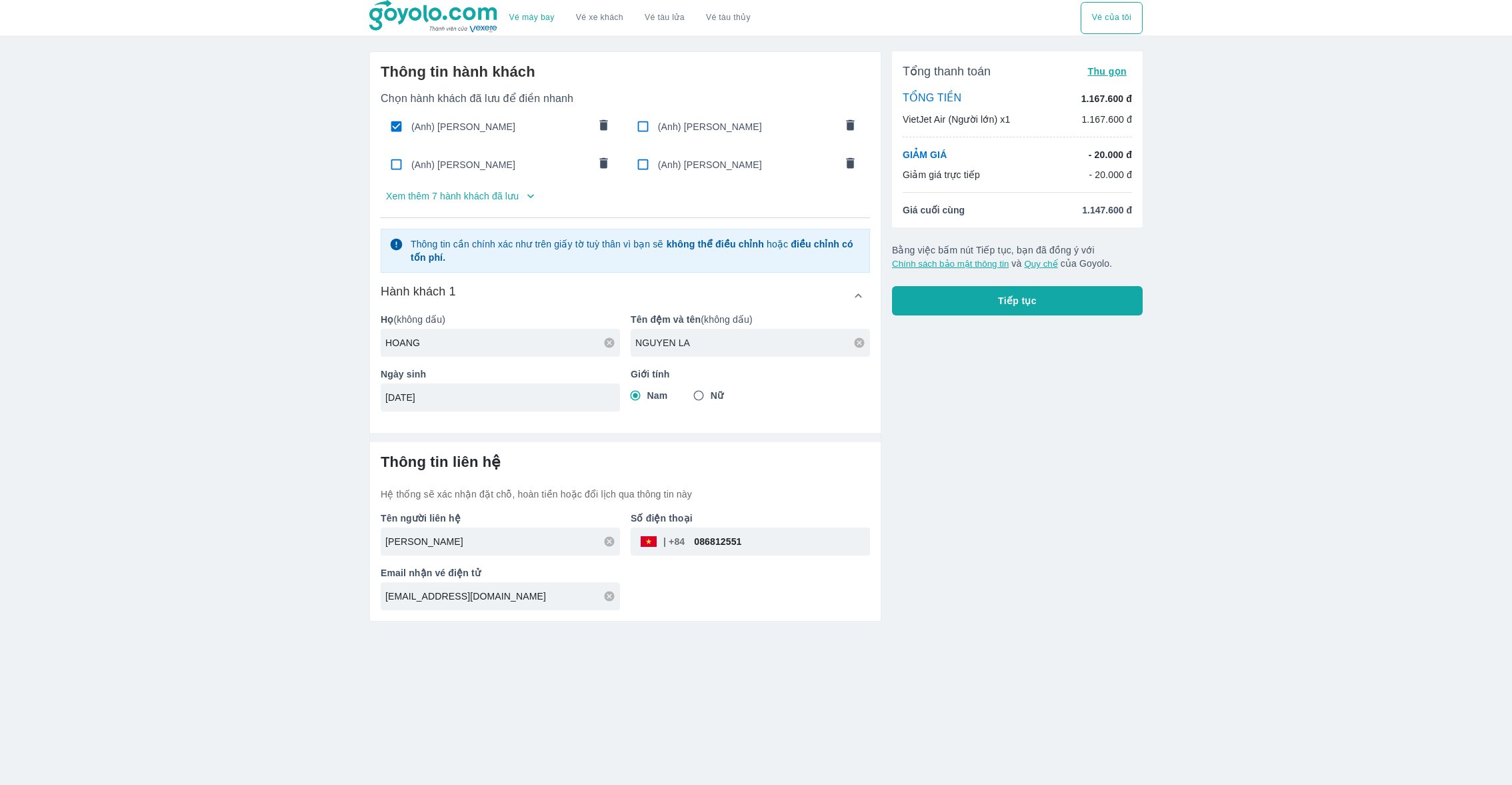
click at [771, 347] on input "NGUYEN LA" at bounding box center [752, 343] width 235 height 13
type input "[PERSON_NAME]"
click at [986, 301] on button "Tiếp tục" at bounding box center [1017, 301] width 251 height 29
checkbox input "false"
type input "[PERSON_NAME]"
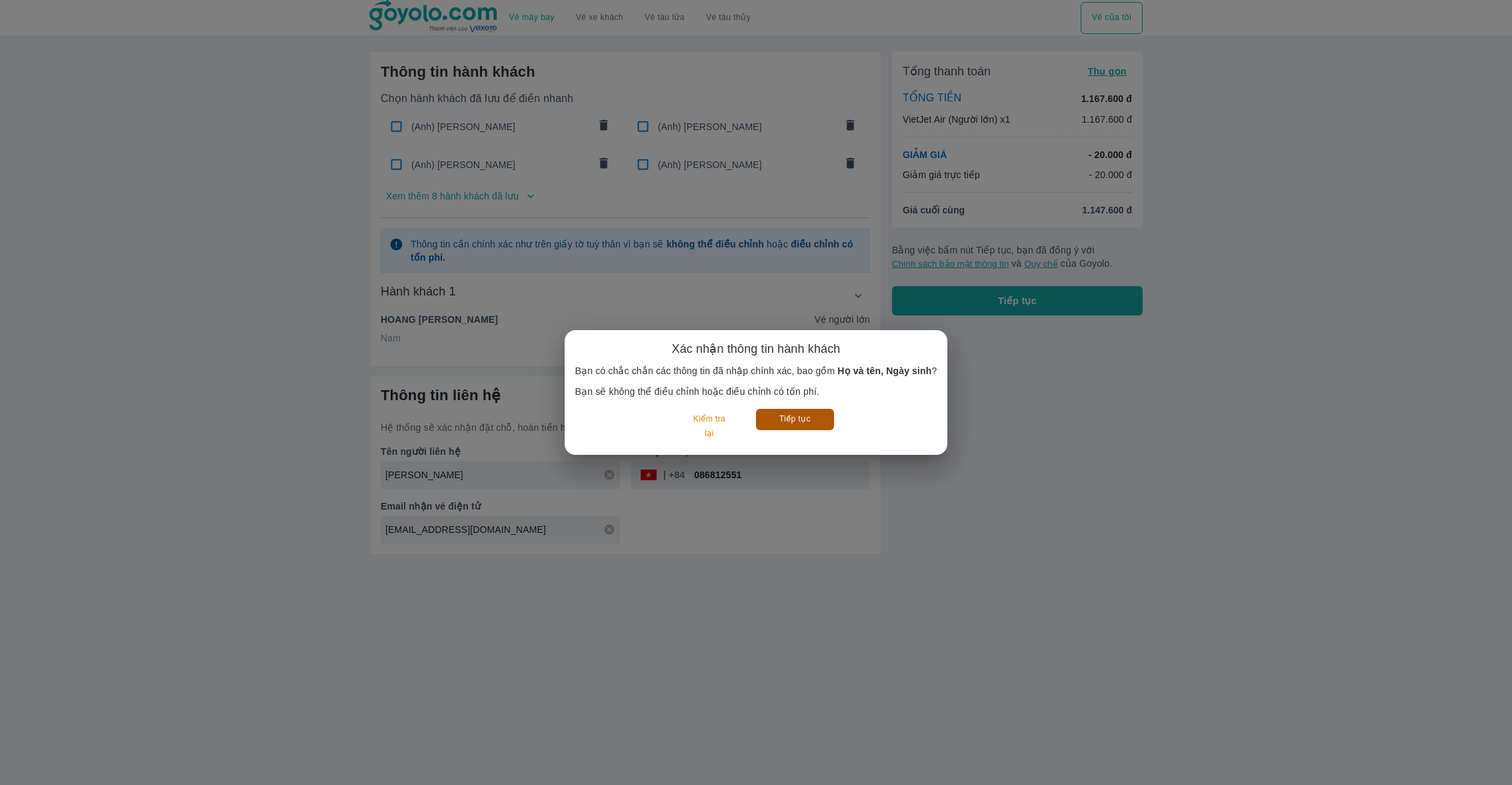
click at [789, 425] on button "Tiếp tục" at bounding box center [794, 419] width 78 height 20
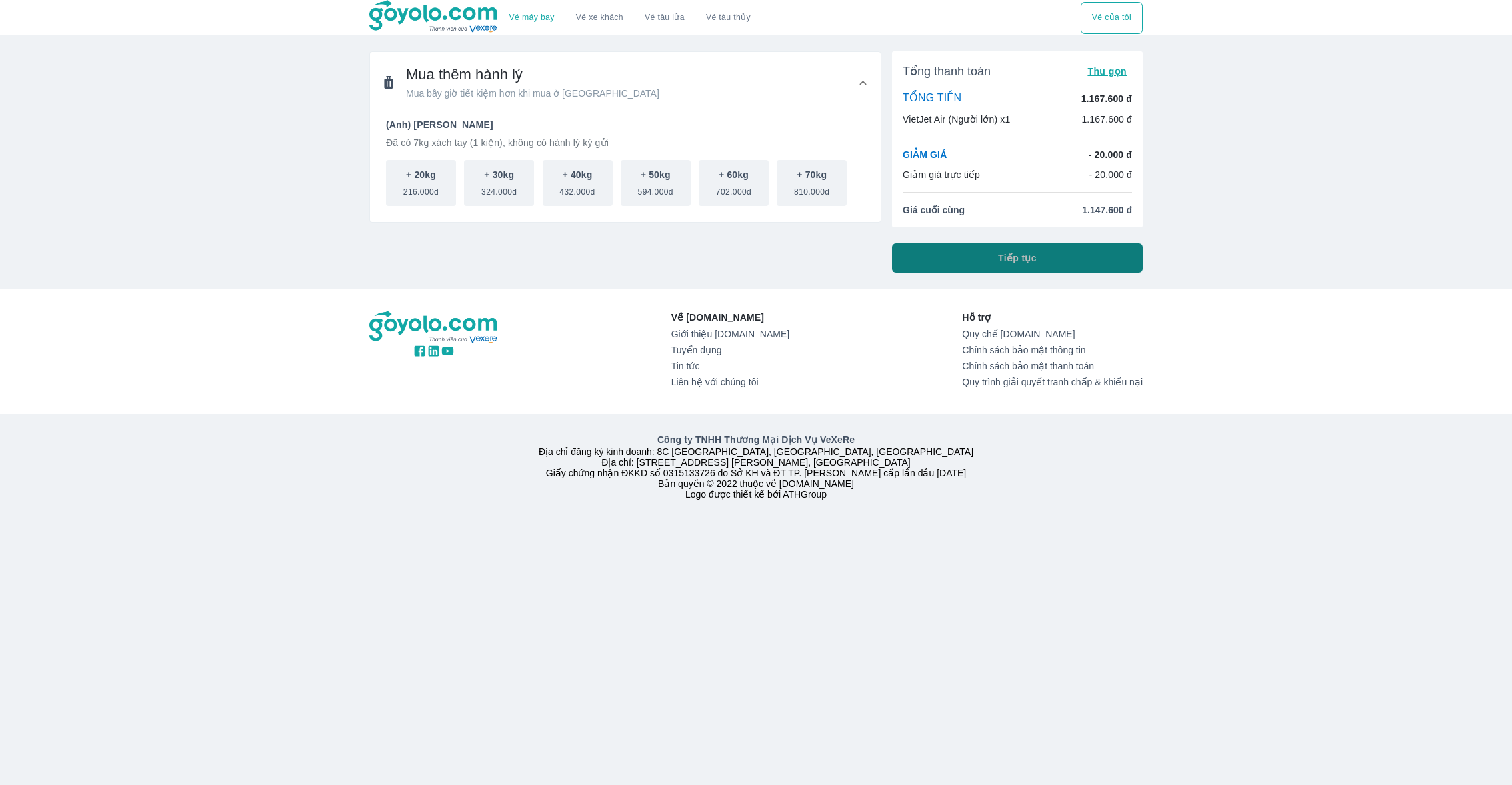
click at [966, 250] on button "Tiếp tục" at bounding box center [1017, 258] width 251 height 29
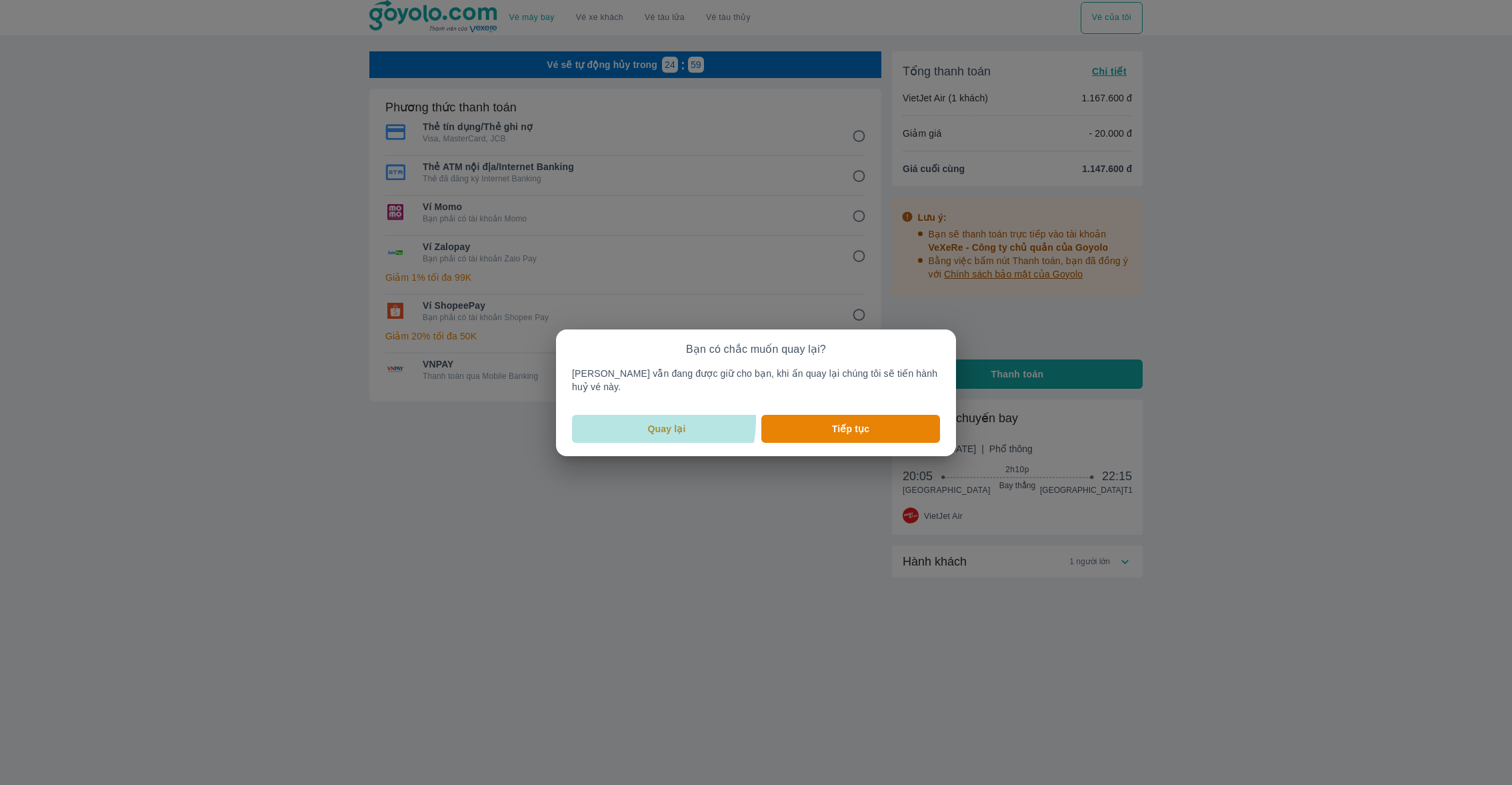
click at [641, 415] on button "Quay lại" at bounding box center [667, 428] width 190 height 28
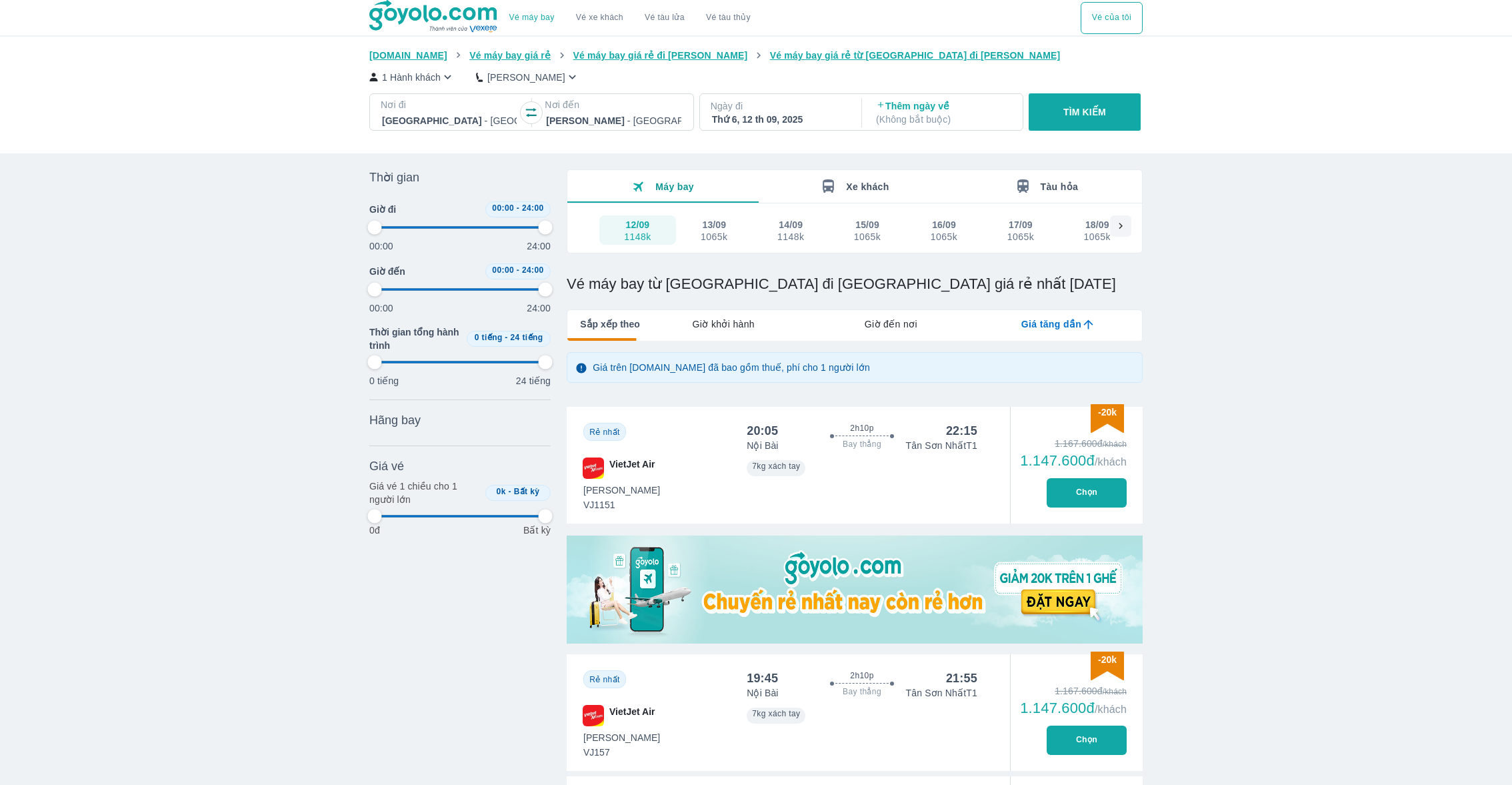
type input "97.9166666666667"
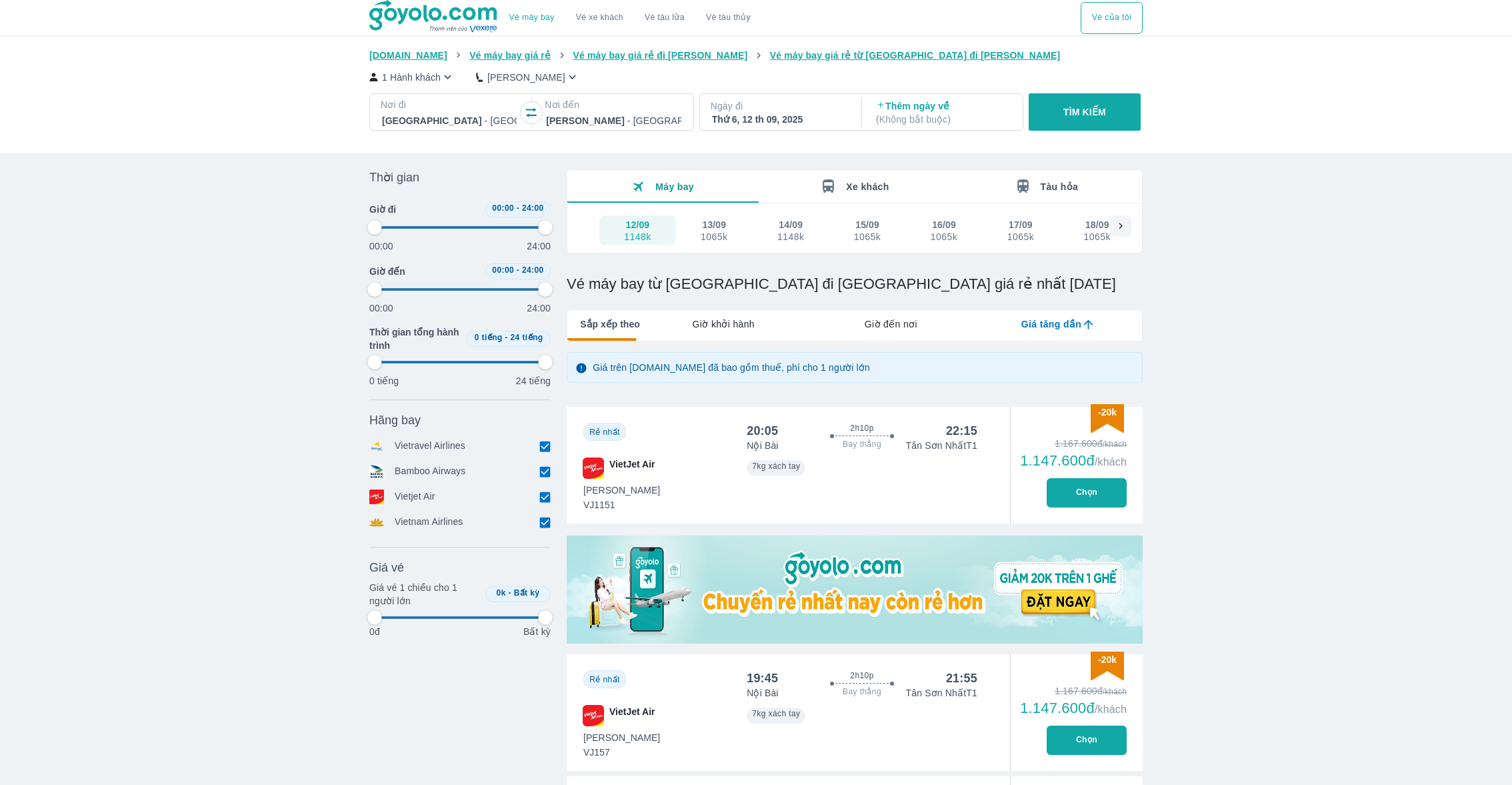
type input "97.9166666666667"
click at [1086, 480] on button "Chọn" at bounding box center [1087, 492] width 80 height 29
type input "97.9166666666667"
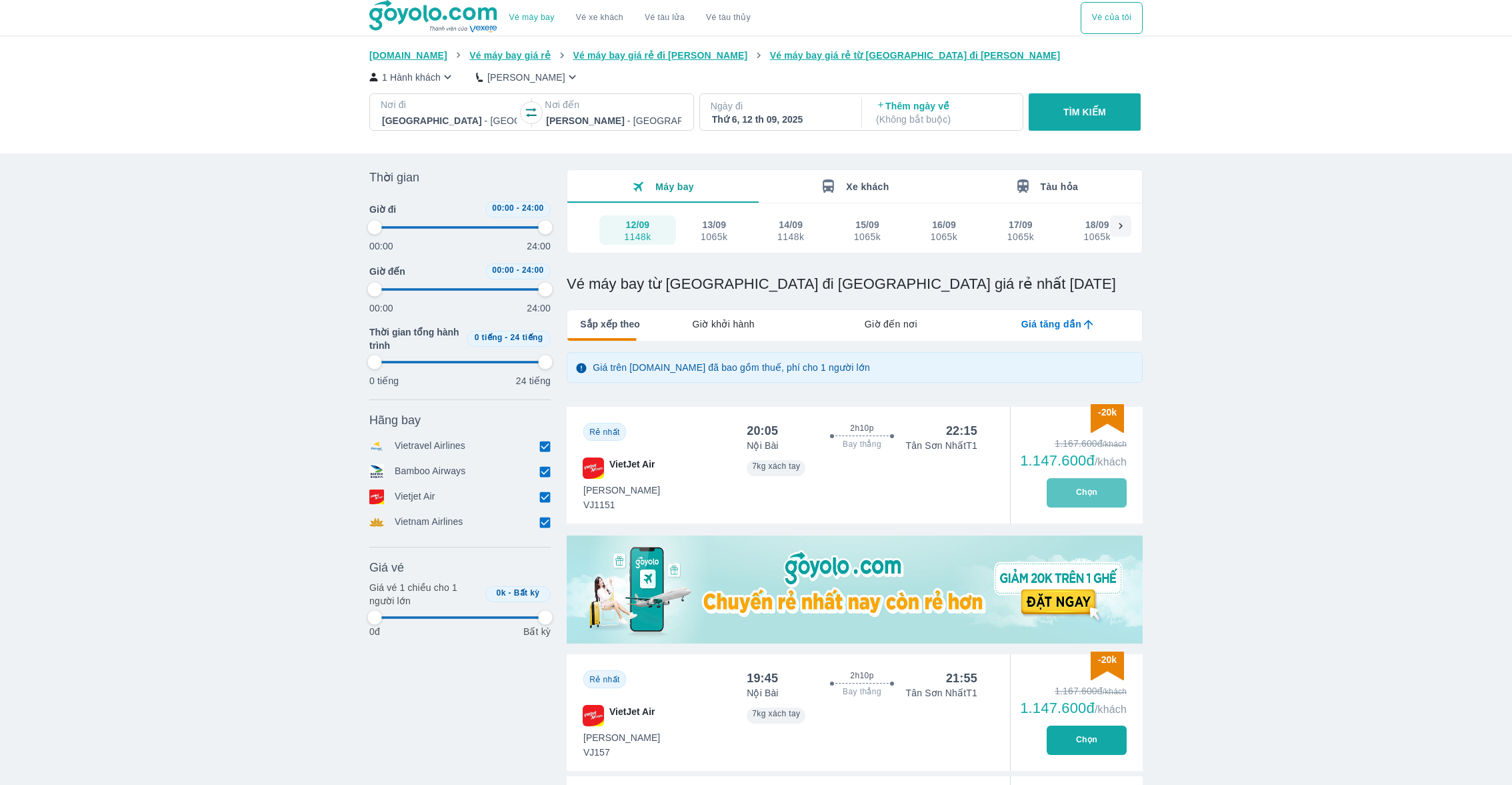
type input "97.9166666666667"
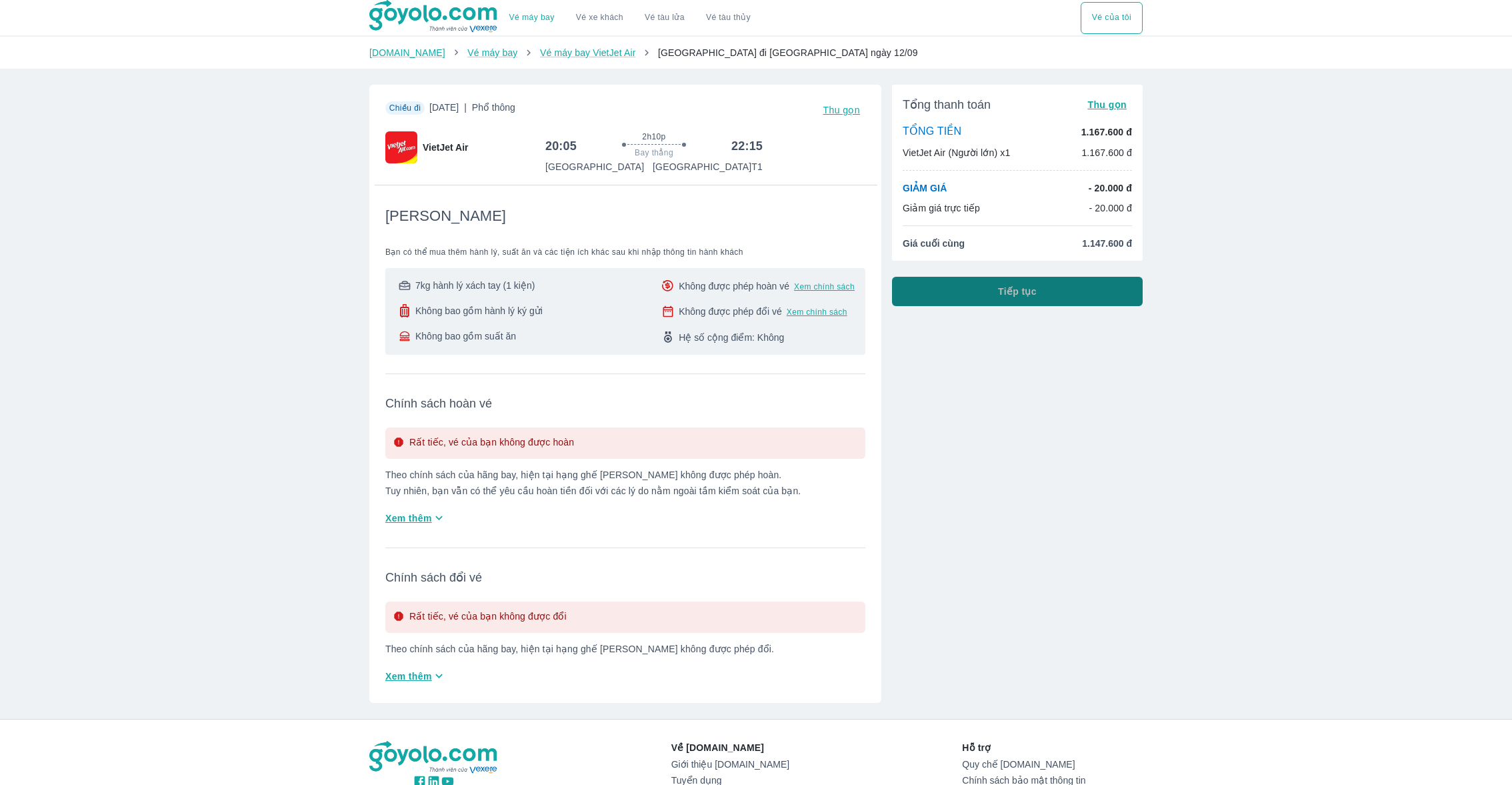
click at [975, 278] on button "Tiếp tục" at bounding box center [1017, 291] width 251 height 29
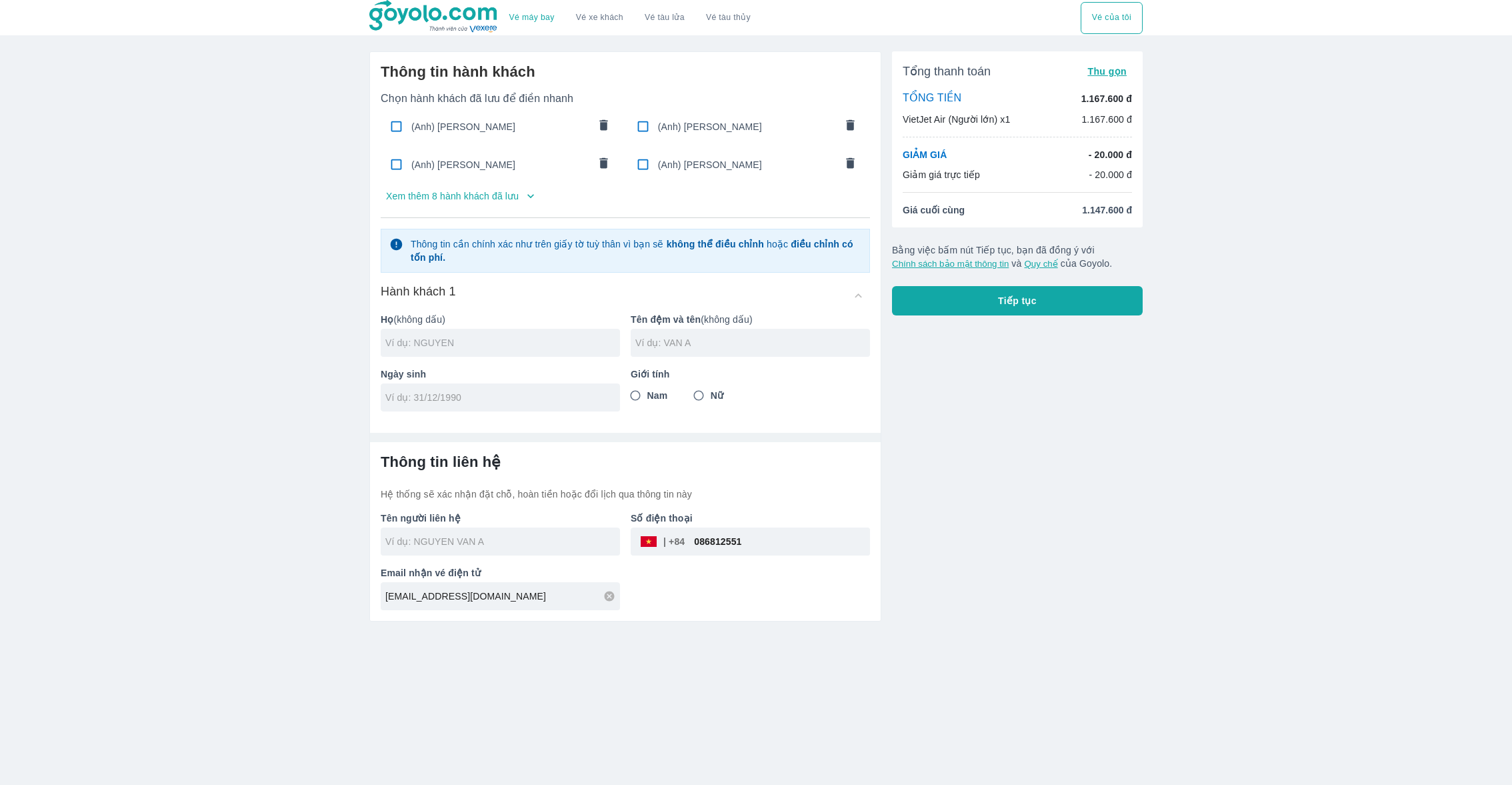
click at [491, 336] on input "text" at bounding box center [503, 343] width 235 height 13
type input "A"
click at [512, 111] on div "(Anh) [PERSON_NAME]" at bounding box center [500, 126] width 240 height 31
checkbox input "true"
type input "HOANG"
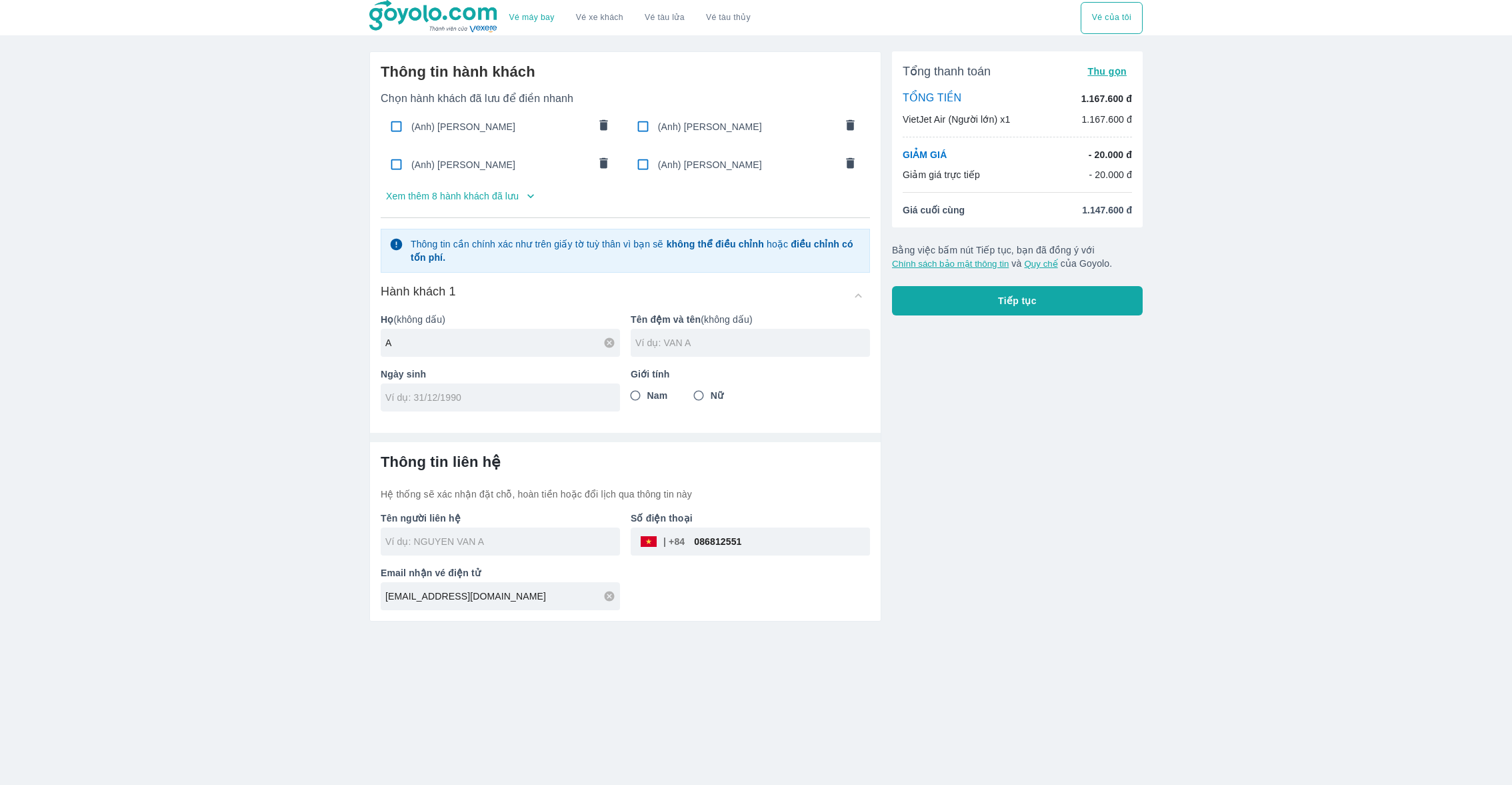
type input "NGUYEN LA"
type input "[DATE]"
radio input "true"
type input "[PERSON_NAME]"
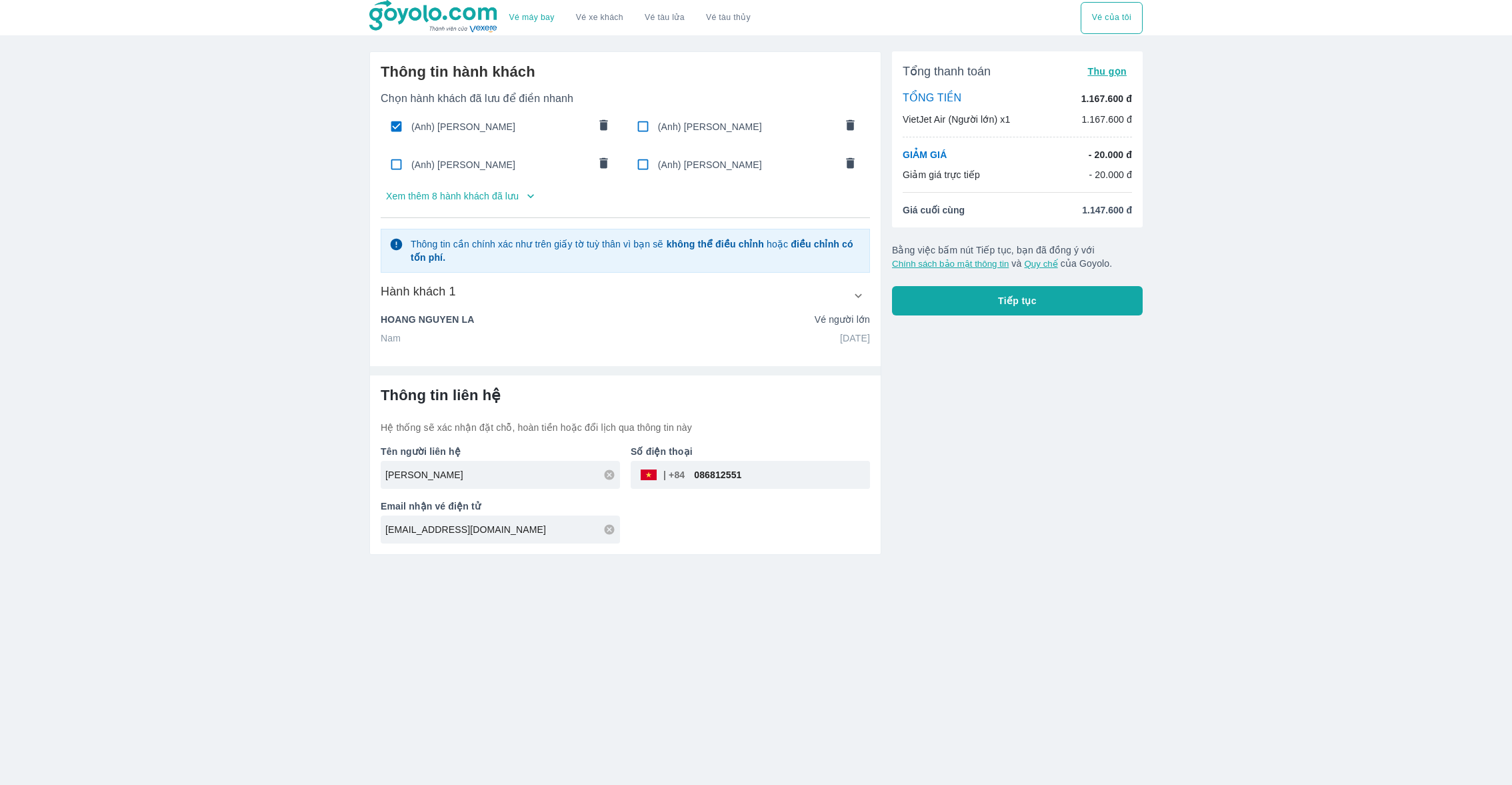
click at [574, 323] on div "[PERSON_NAME] người lớn" at bounding box center [625, 320] width 489 height 13
click at [877, 264] on div "Thông tin hành khách Chọn hành khách đã lưu để điền nhanh ([PERSON_NAME]) [PERS…" at bounding box center [625, 204] width 511 height 304
click at [868, 291] on button "button" at bounding box center [858, 295] width 24 height 24
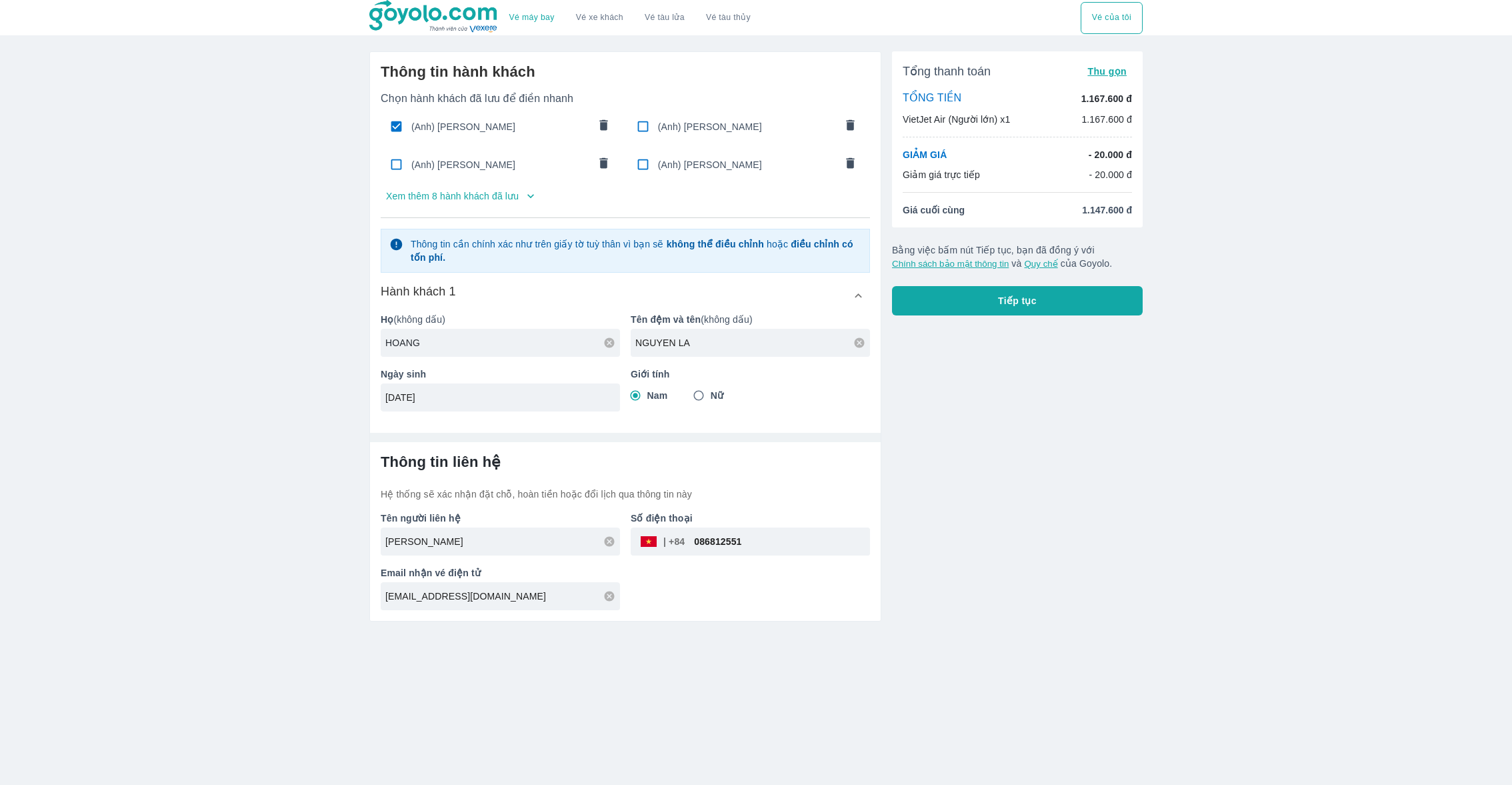
click at [510, 338] on input "HOANG" at bounding box center [503, 343] width 235 height 13
click at [509, 338] on input "HOANG" at bounding box center [503, 343] width 235 height 13
type input "A"
click at [667, 343] on input "NGUYEN LA" at bounding box center [752, 343] width 235 height 13
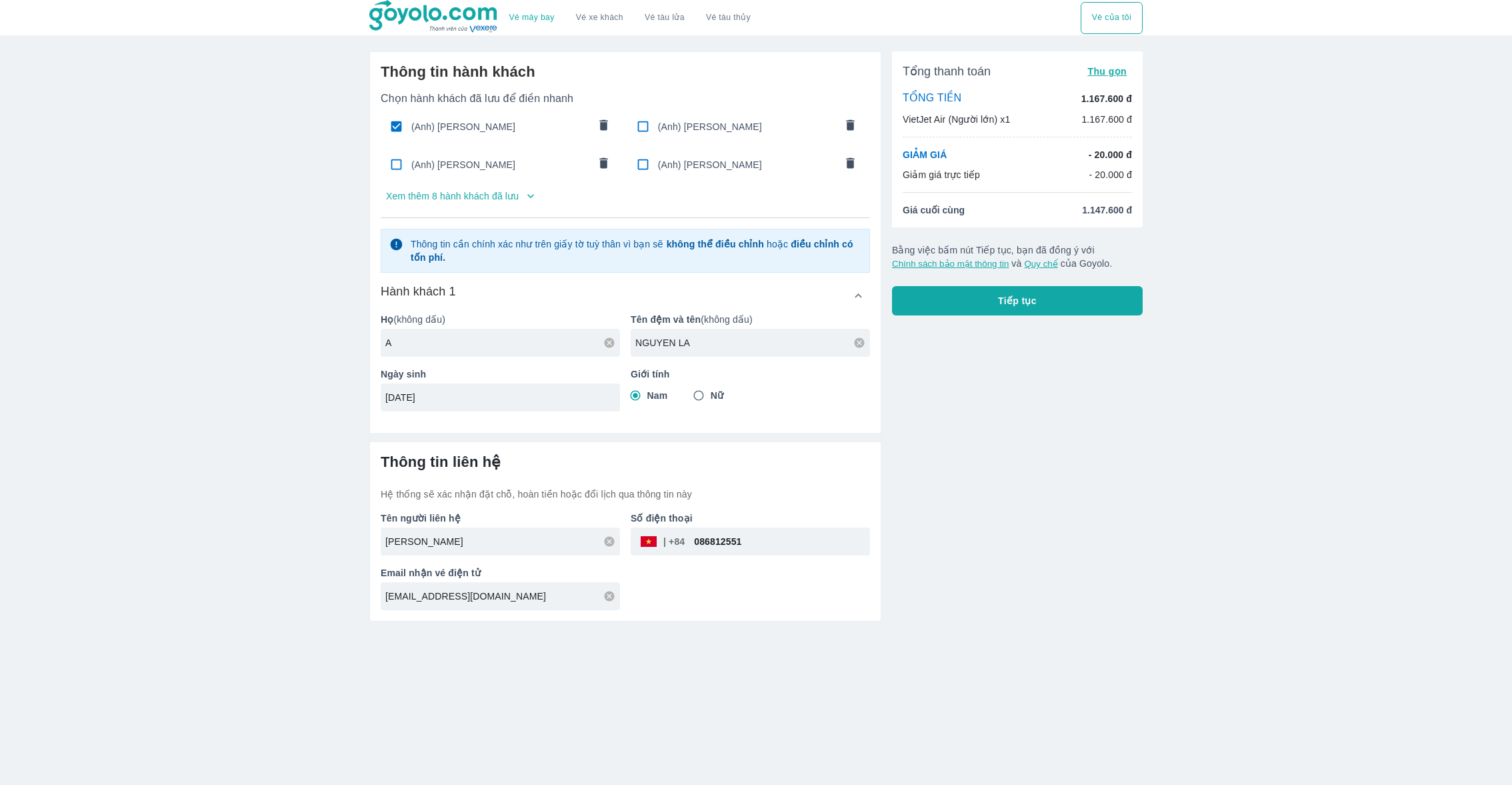
click at [667, 343] on input "NGUYEN LA" at bounding box center [752, 343] width 235 height 13
type input "BBBB"
click at [966, 306] on button "Tiếp tục" at bounding box center [1017, 301] width 251 height 29
checkbox input "false"
type input "A BBBB"
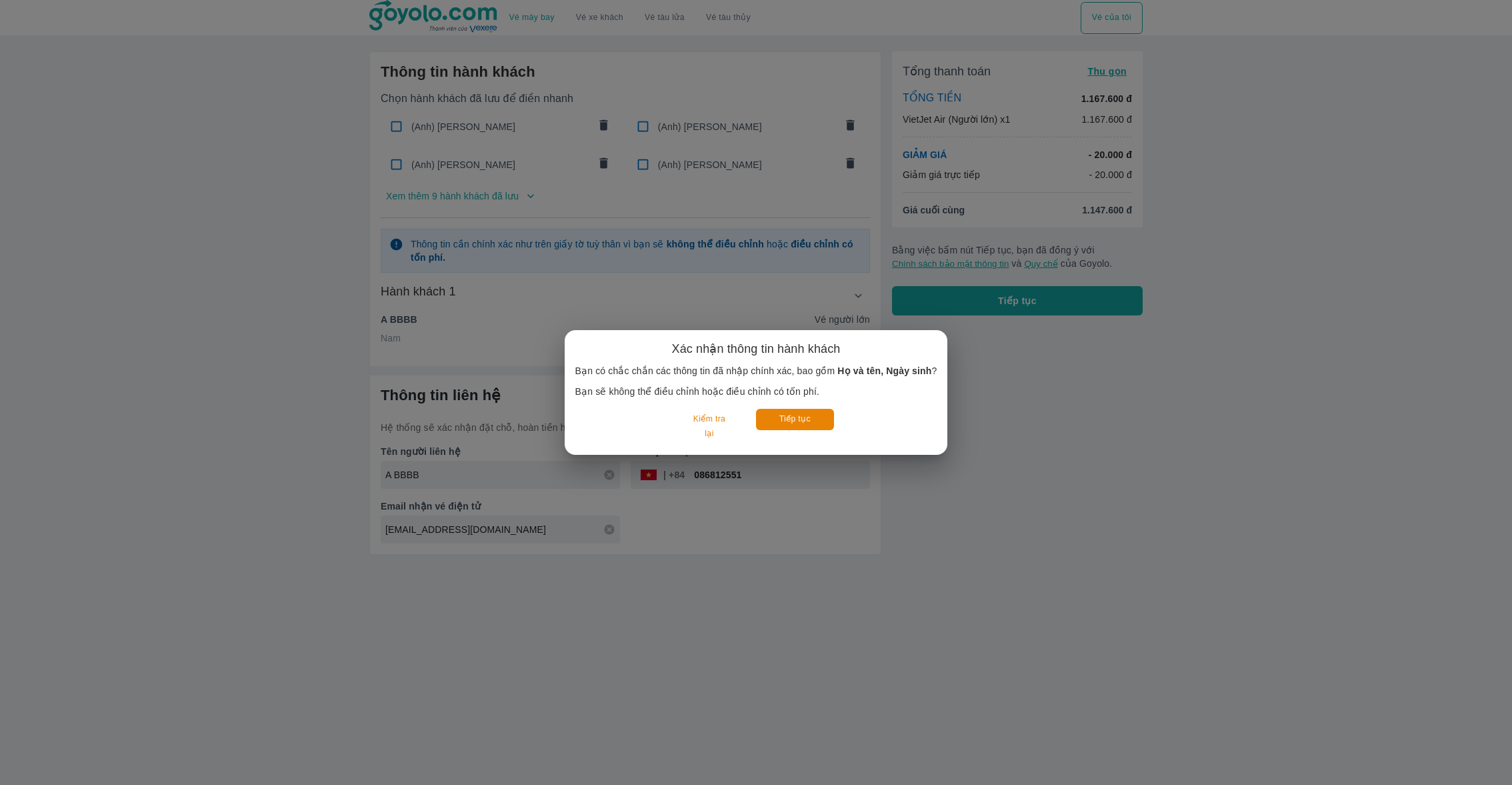
click at [817, 401] on div "Xác nhận thông tin hành khách Bạn có chắc chắn các thông tin đã nhập chính xác,…" at bounding box center [756, 392] width 362 height 103
click at [795, 417] on button "Tiếp tục" at bounding box center [794, 419] width 78 height 20
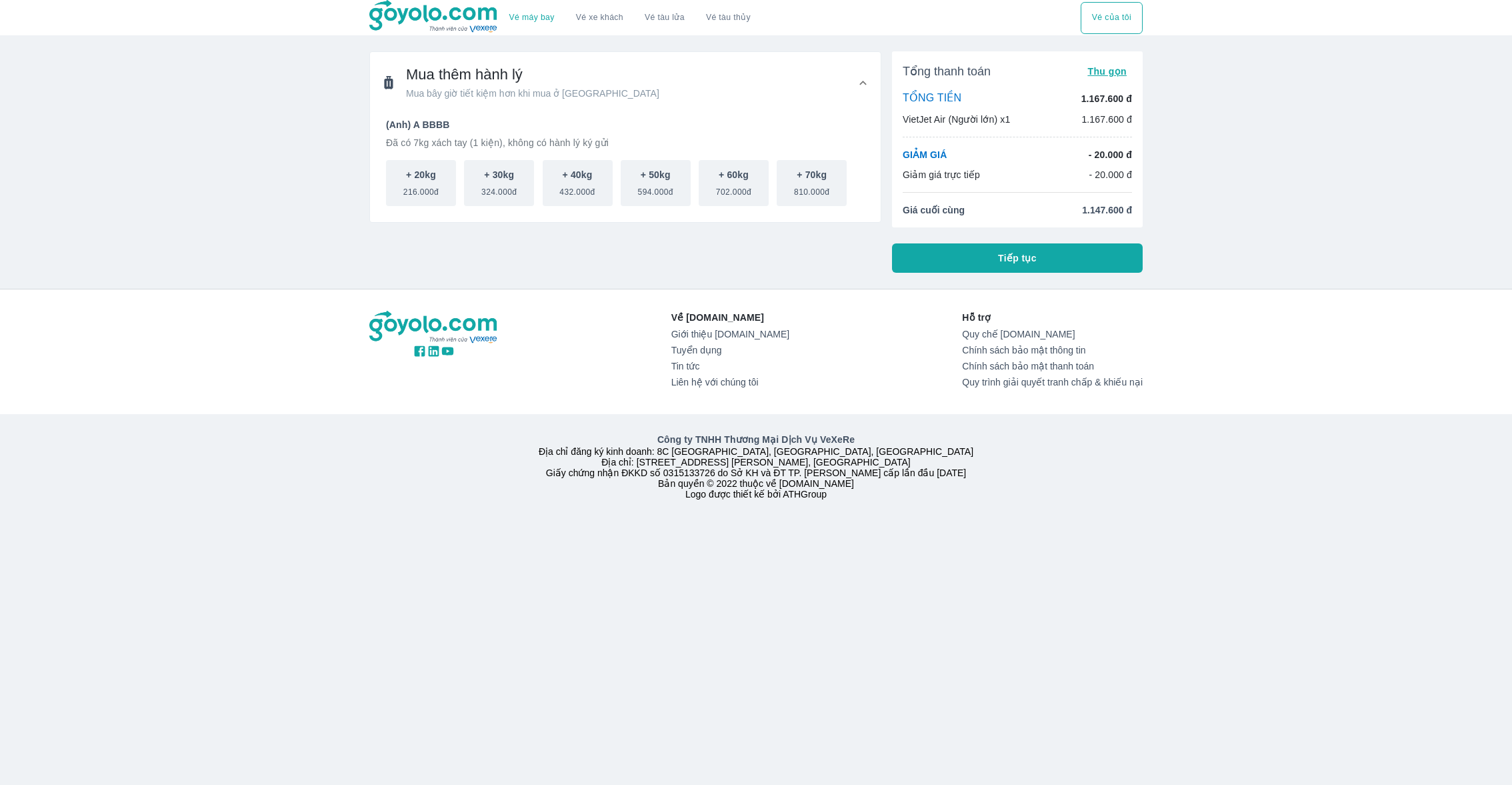
click at [1023, 236] on div "Tổng thanh toán Thu gọn TỔNG TIỀN 1.167.600 đ VietJet Air (Người lớn) x1 1.167.…" at bounding box center [1017, 162] width 251 height 221
